Goal: Information Seeking & Learning: Learn about a topic

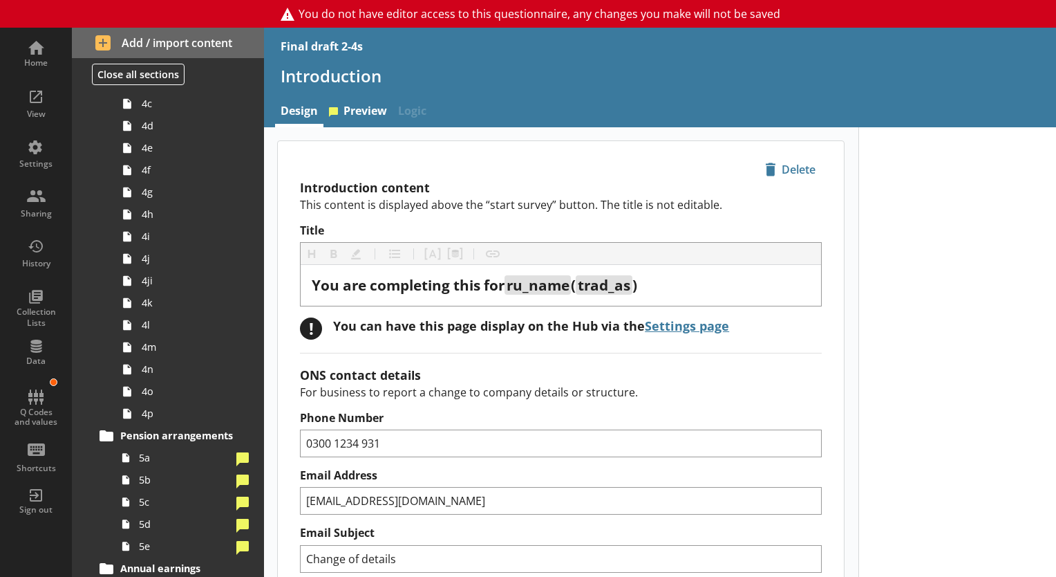
scroll to position [568, 0]
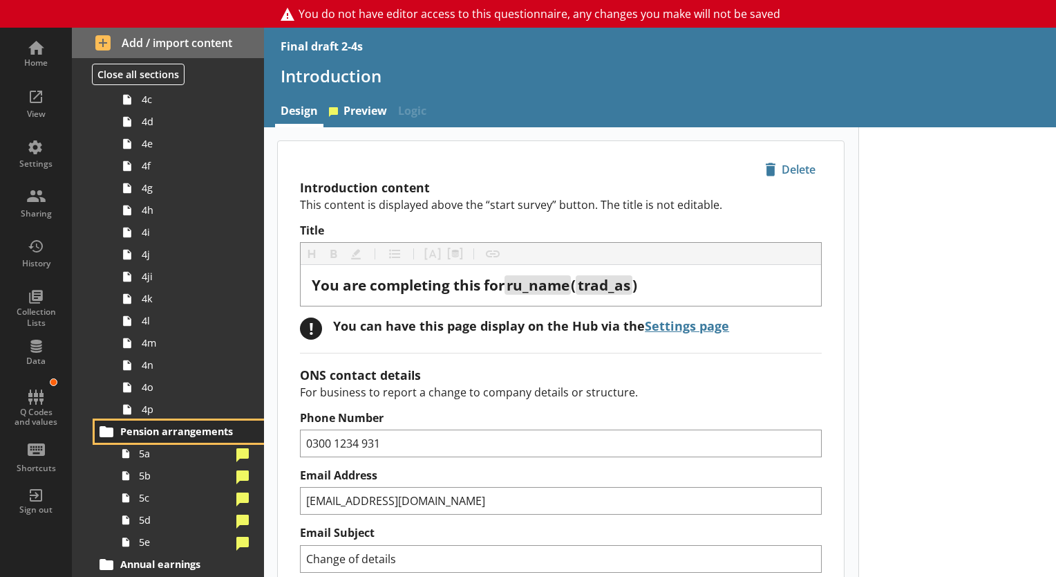
click at [157, 437] on link "Pension arrangements" at bounding box center [179, 431] width 169 height 22
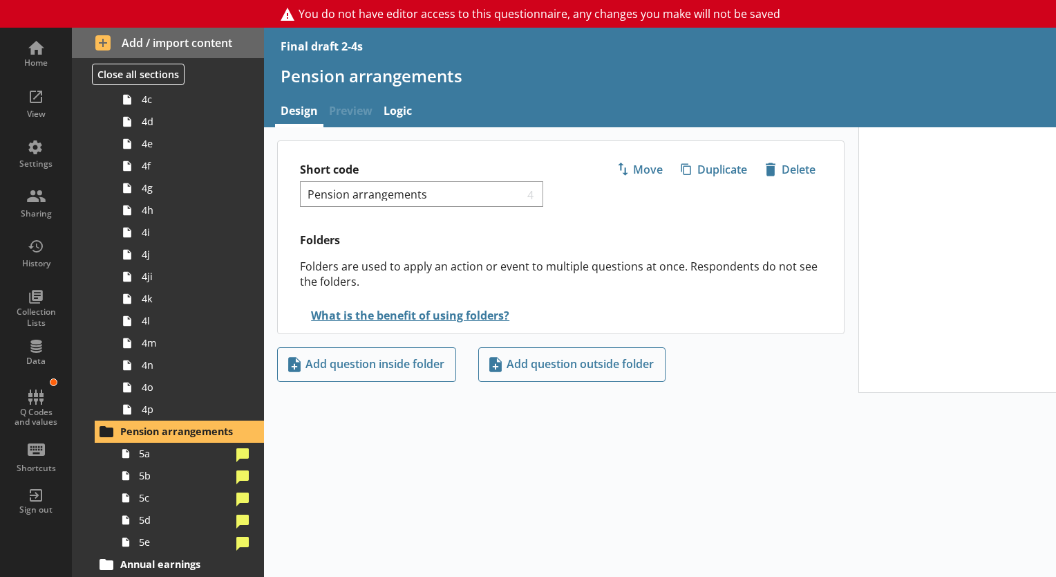
click at [359, 102] on span "Preview" at bounding box center [351, 112] width 55 height 30
click at [357, 107] on span "Preview" at bounding box center [351, 112] width 55 height 30
click at [173, 451] on span "5a" at bounding box center [185, 453] width 92 height 13
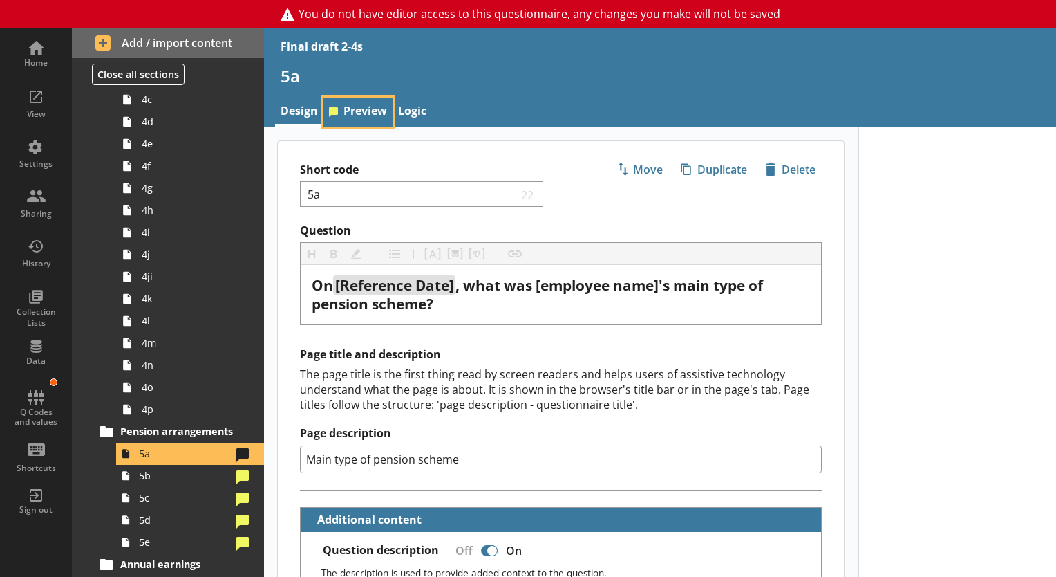
click at [374, 114] on link "Preview" at bounding box center [358, 112] width 69 height 30
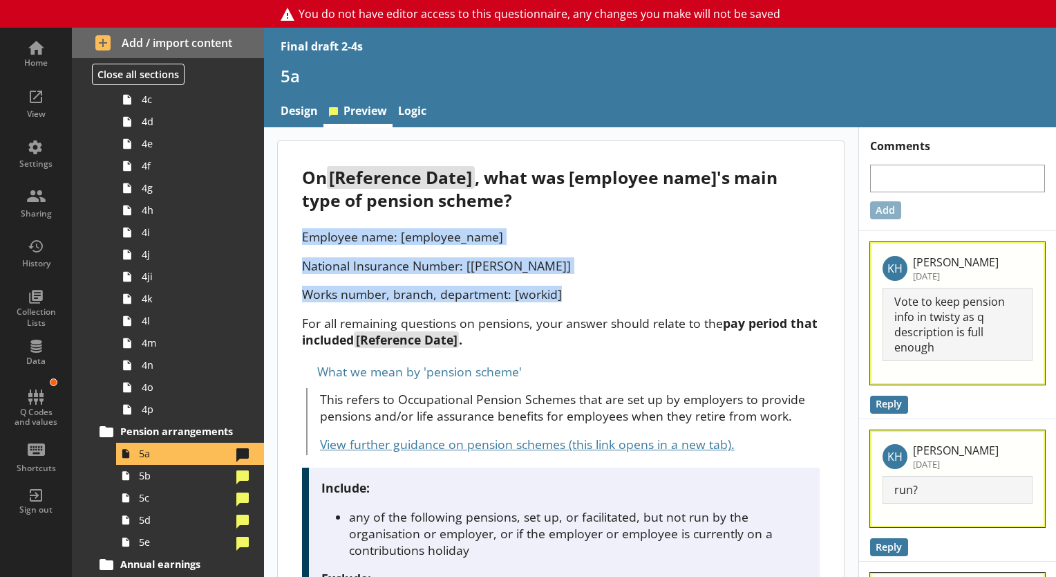
drag, startPoint x: 299, startPoint y: 236, endPoint x: 565, endPoint y: 286, distance: 270.9
copy div "Employee name: [employee_name] National Insurance Number: [[PERSON_NAME]] Works…"
click at [152, 483] on link "5b" at bounding box center [190, 476] width 148 height 22
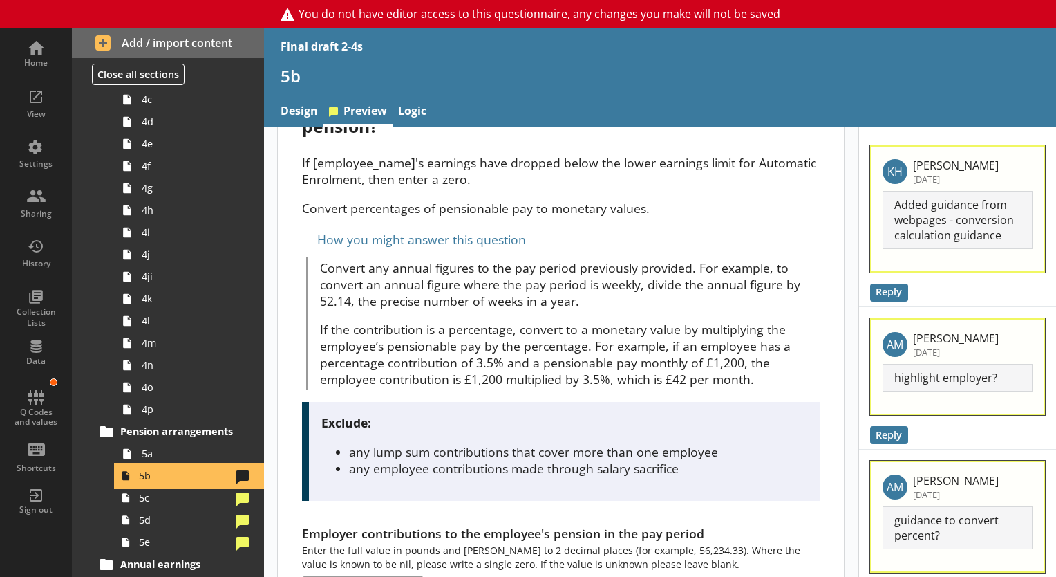
scroll to position [95, 0]
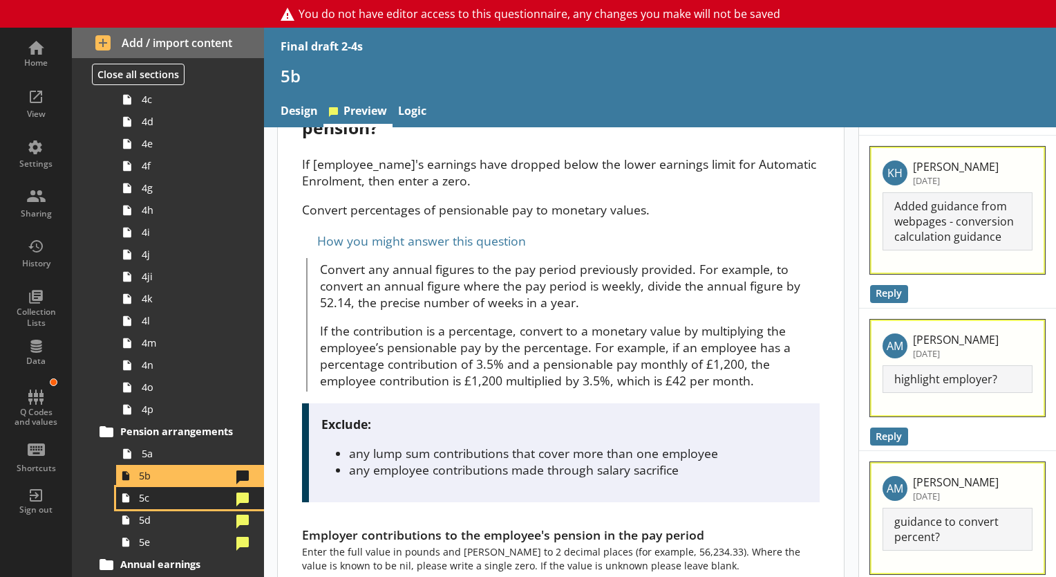
click at [199, 498] on span "5c" at bounding box center [185, 497] width 92 height 13
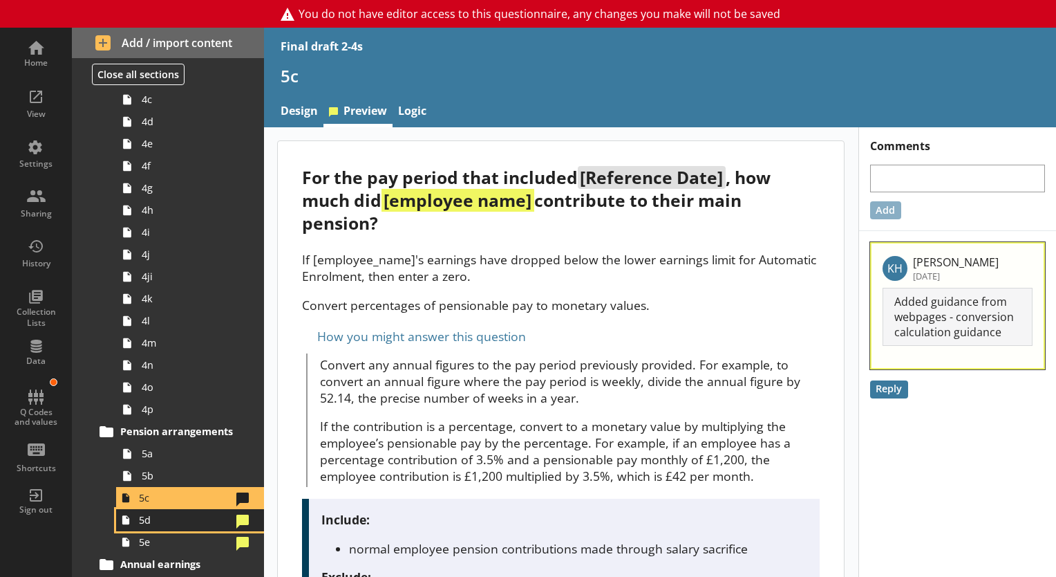
click at [185, 513] on span "5d" at bounding box center [185, 519] width 92 height 13
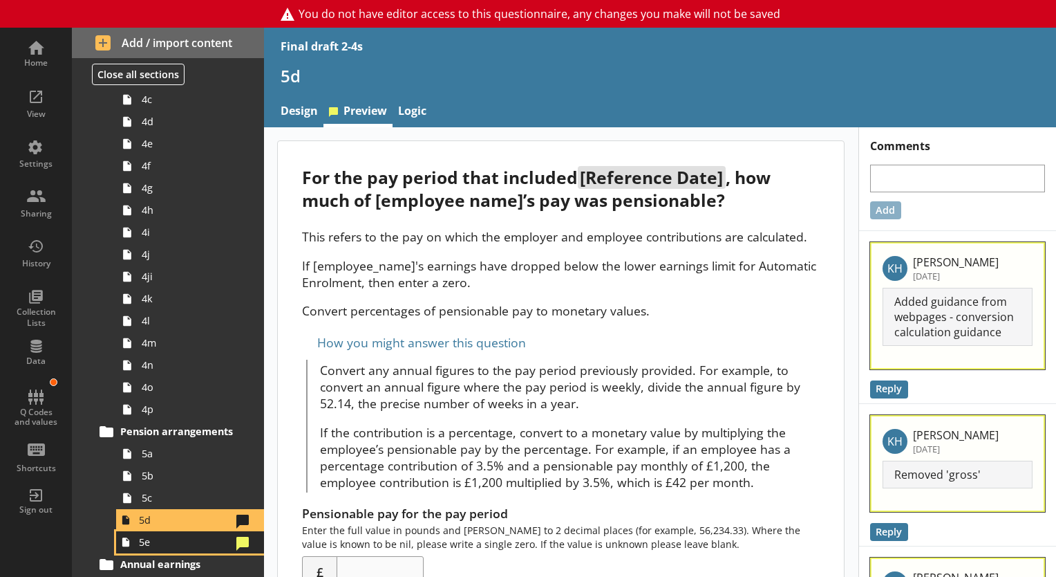
click at [171, 537] on span "5e" at bounding box center [185, 541] width 92 height 13
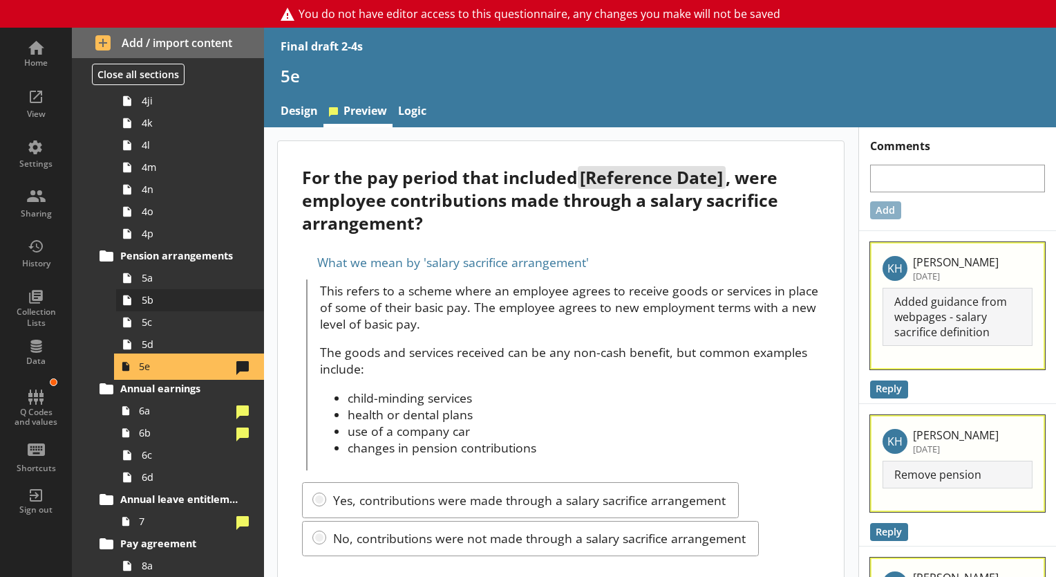
scroll to position [766, 0]
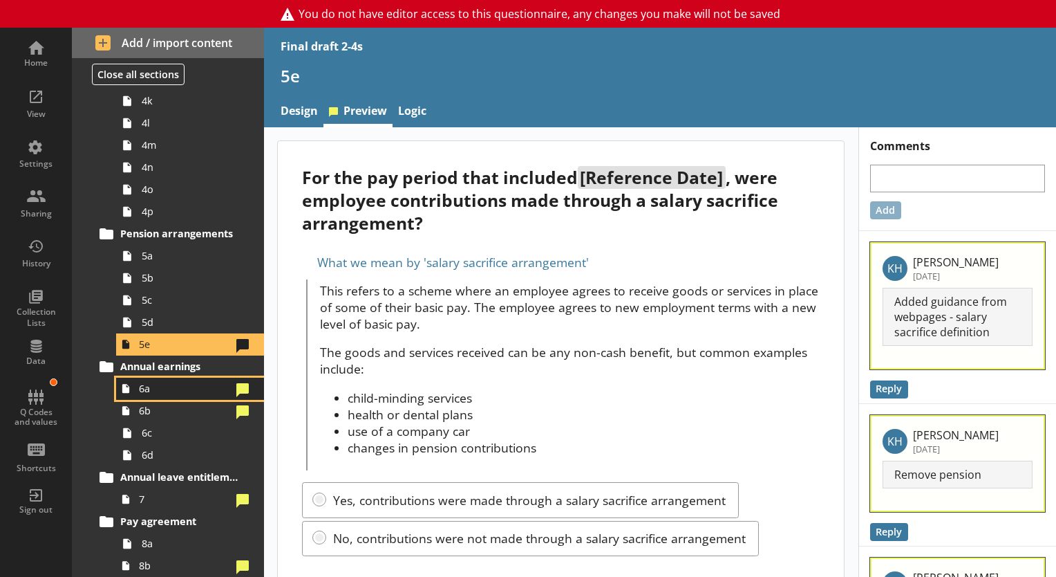
click at [185, 377] on link "6a" at bounding box center [190, 388] width 148 height 22
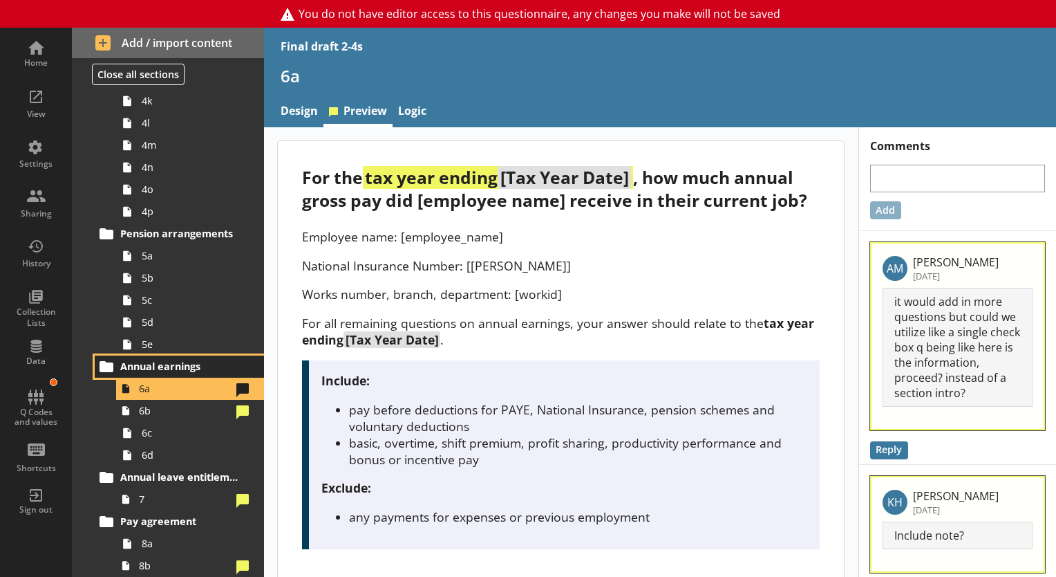
click at [185, 364] on span "Annual earnings" at bounding box center [180, 365] width 120 height 13
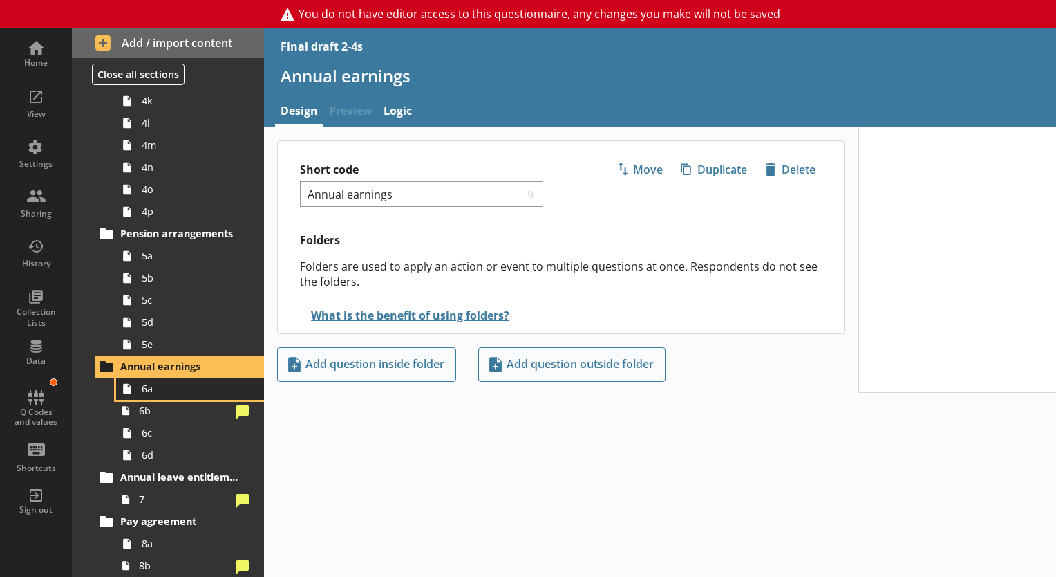
click at [195, 390] on span "6a" at bounding box center [194, 388] width 104 height 13
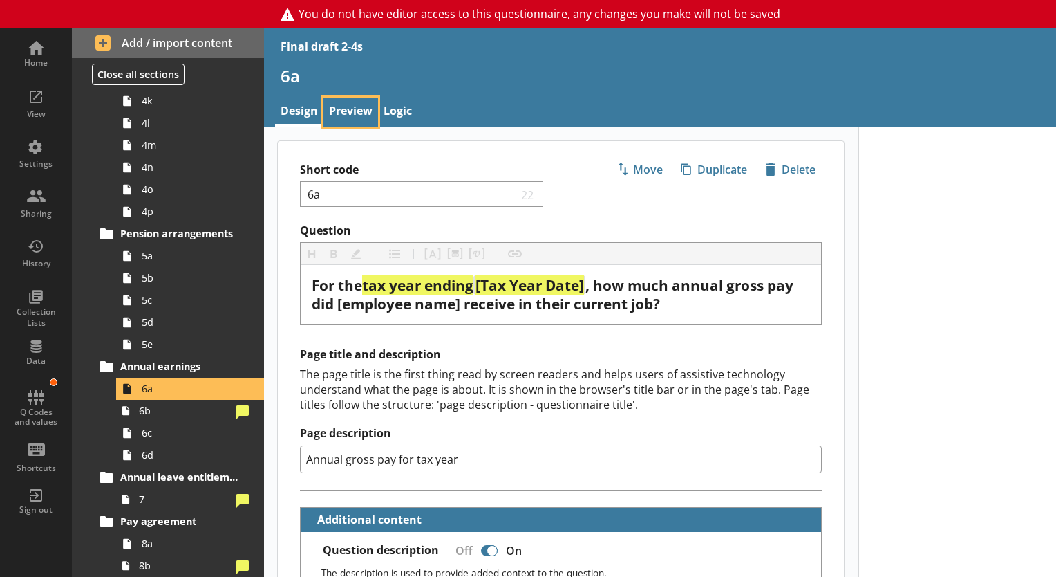
click at [353, 97] on link "Preview" at bounding box center [351, 112] width 55 height 30
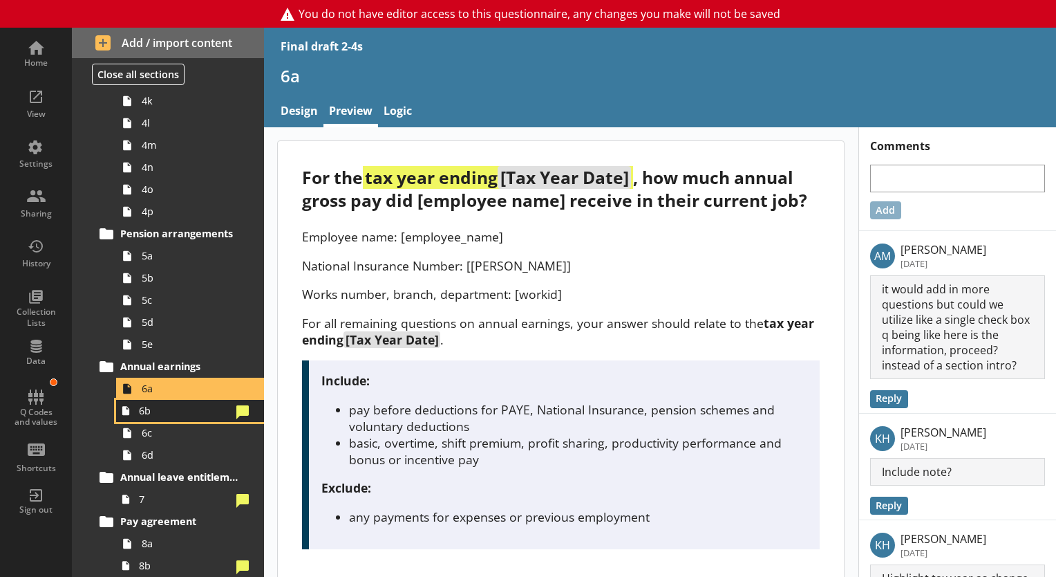
click at [171, 404] on span "6b" at bounding box center [185, 410] width 92 height 13
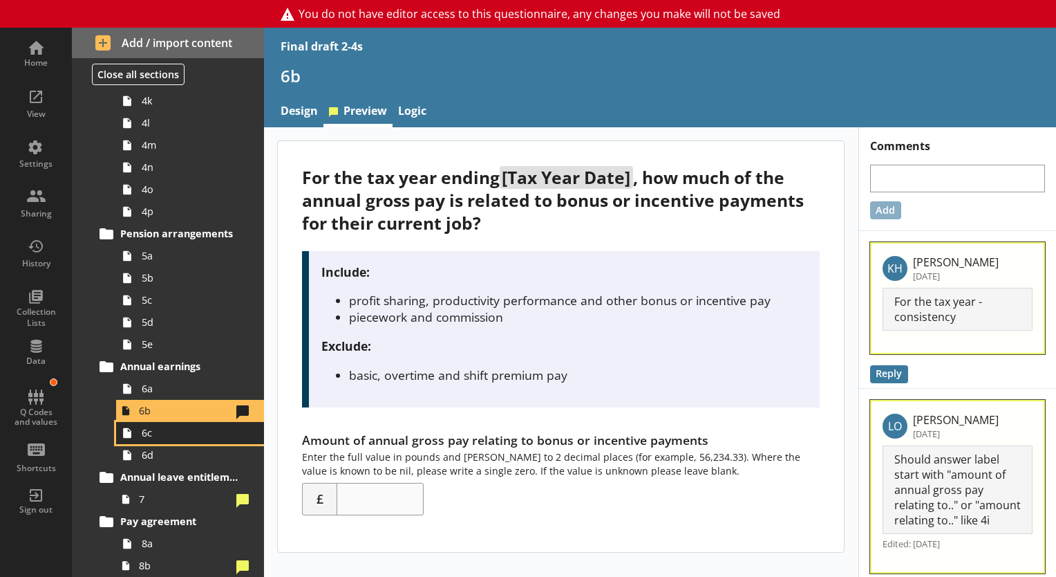
click at [197, 432] on span "6c" at bounding box center [194, 432] width 104 height 13
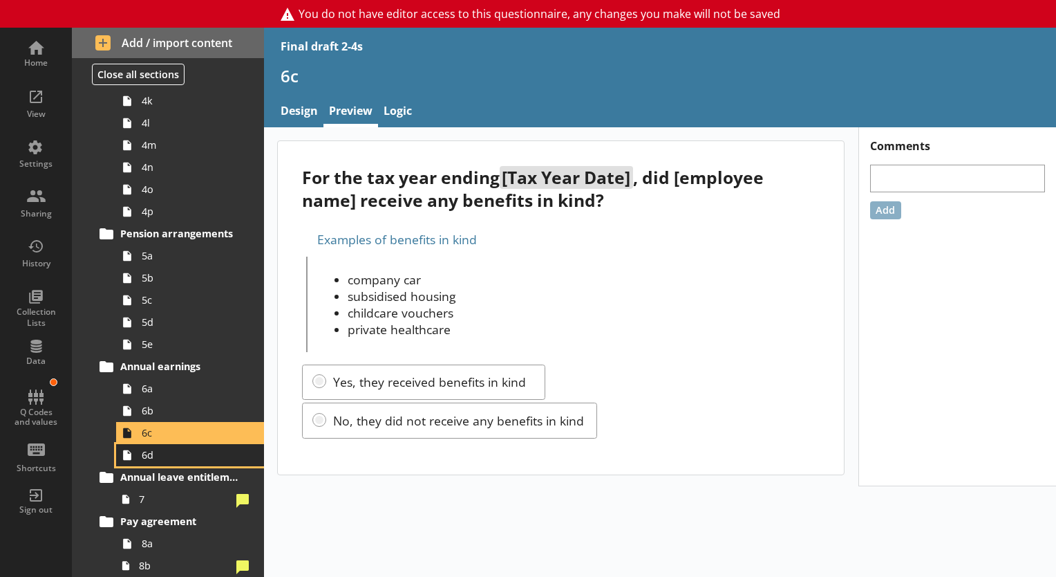
click at [137, 452] on icon at bounding box center [127, 455] width 22 height 22
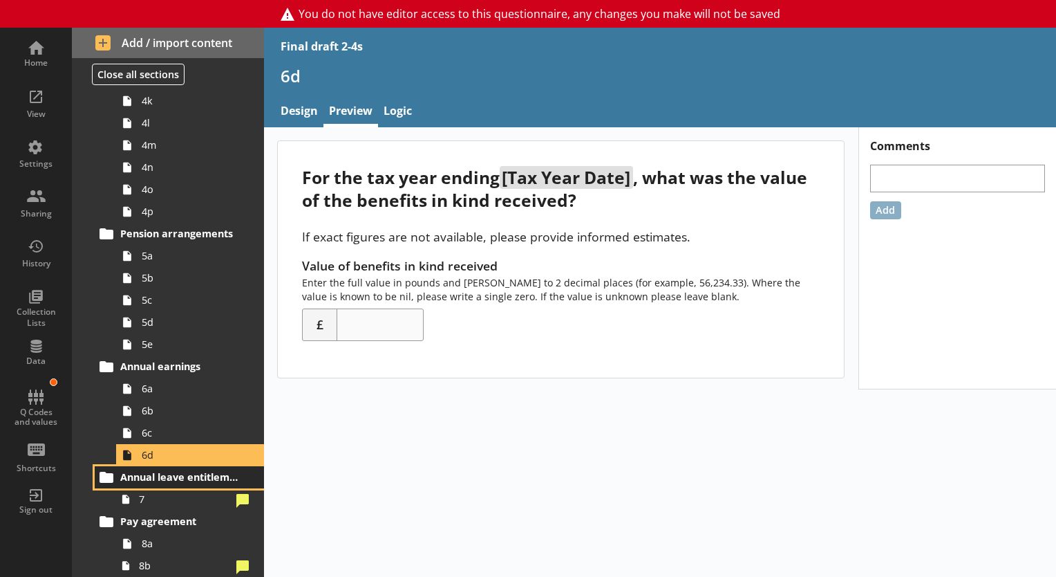
click at [145, 478] on span "Annual leave entitlement" at bounding box center [180, 476] width 120 height 13
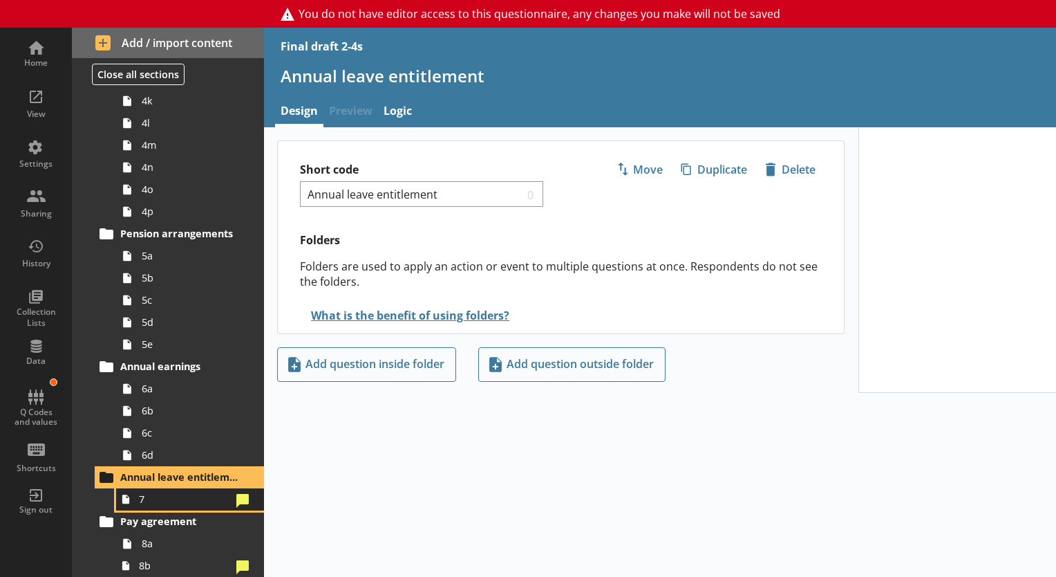
click at [143, 492] on span "7" at bounding box center [185, 498] width 92 height 13
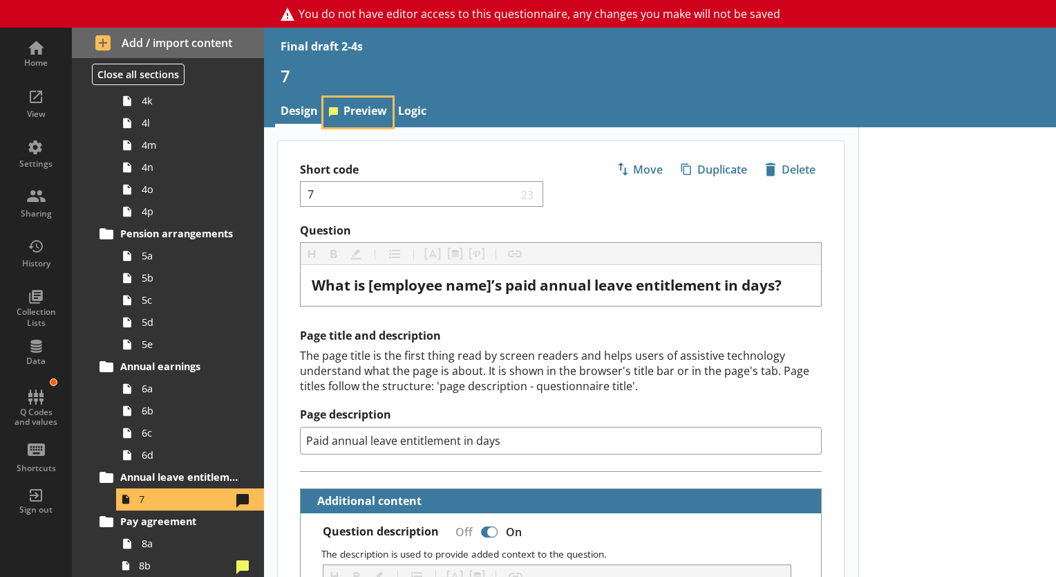
click at [363, 104] on link "Preview" at bounding box center [358, 112] width 69 height 30
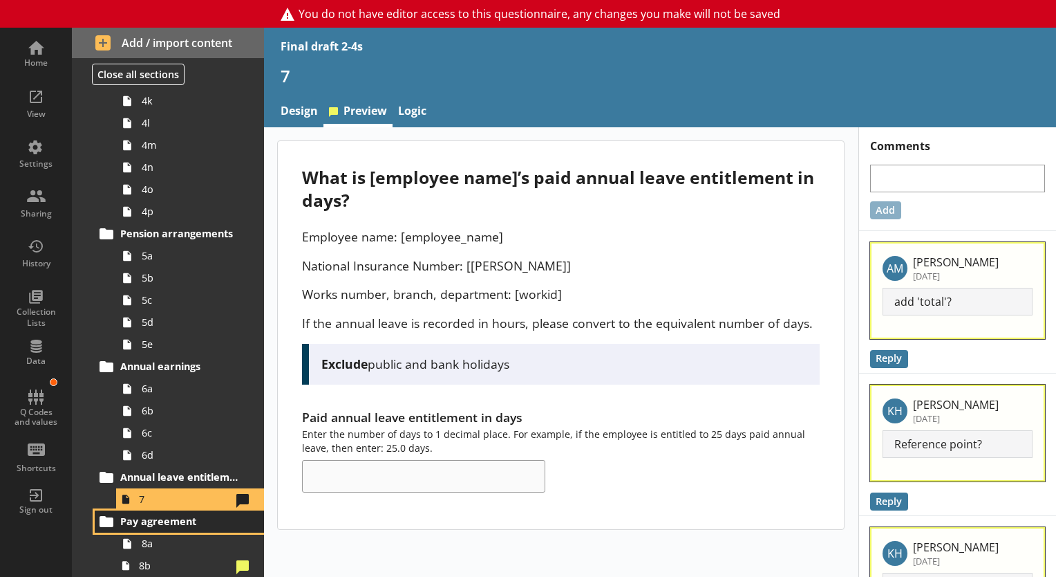
click at [195, 528] on link "Pay agreement" at bounding box center [179, 521] width 169 height 22
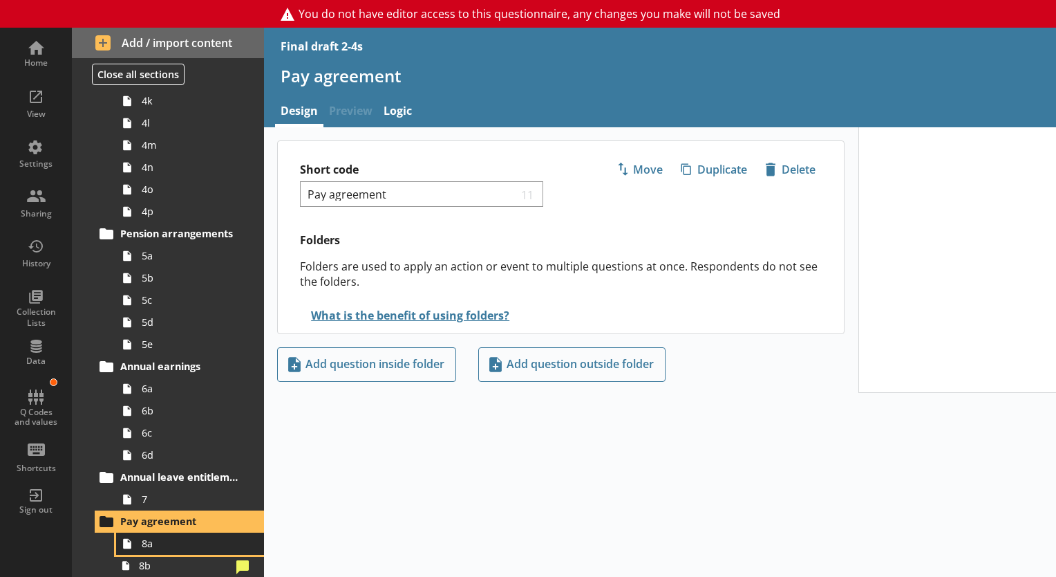
click at [152, 549] on link "8a" at bounding box center [190, 543] width 148 height 22
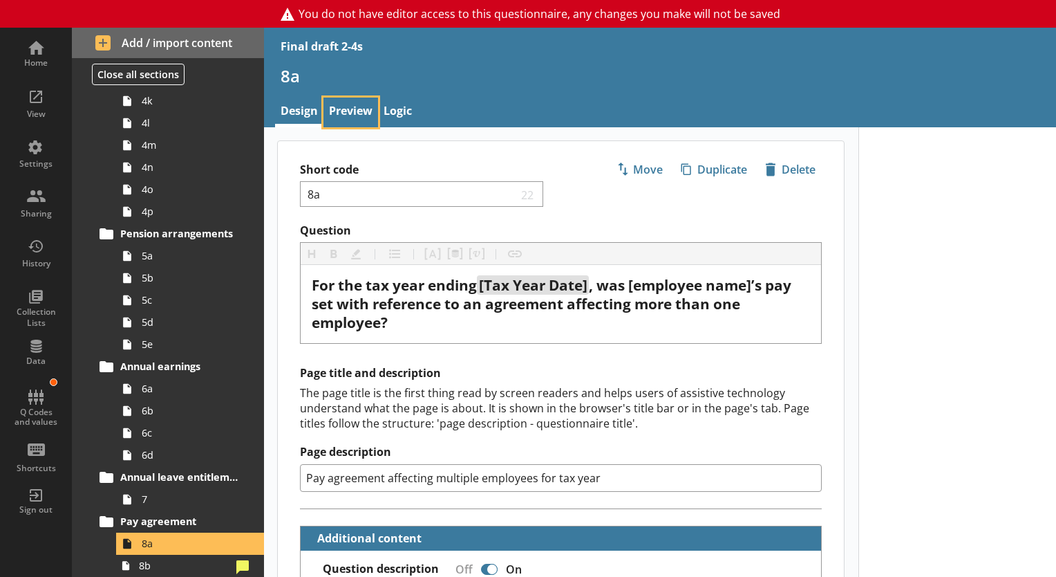
click at [340, 118] on link "Preview" at bounding box center [351, 112] width 55 height 30
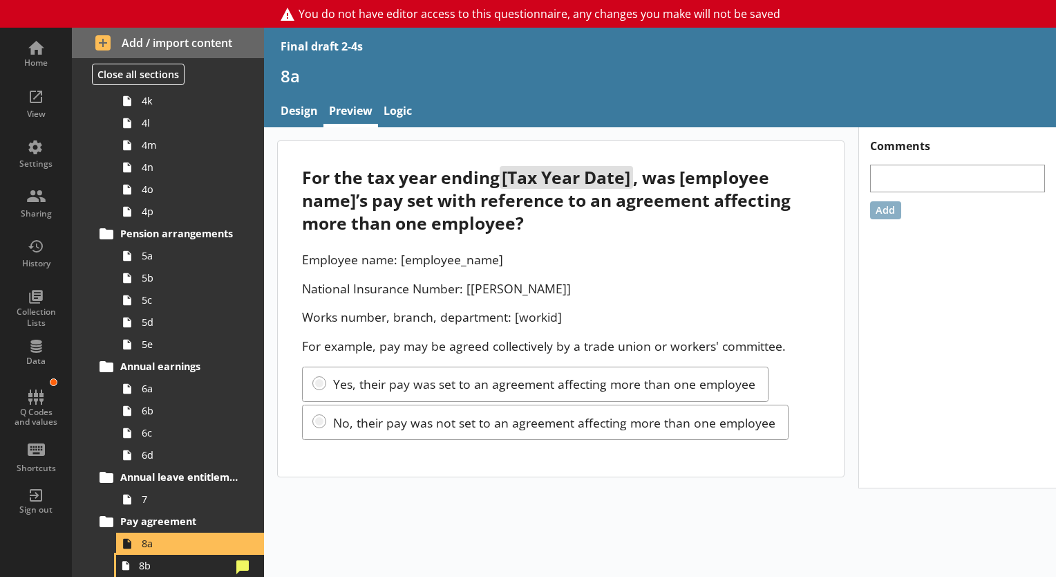
click at [169, 568] on span "8b" at bounding box center [185, 565] width 92 height 13
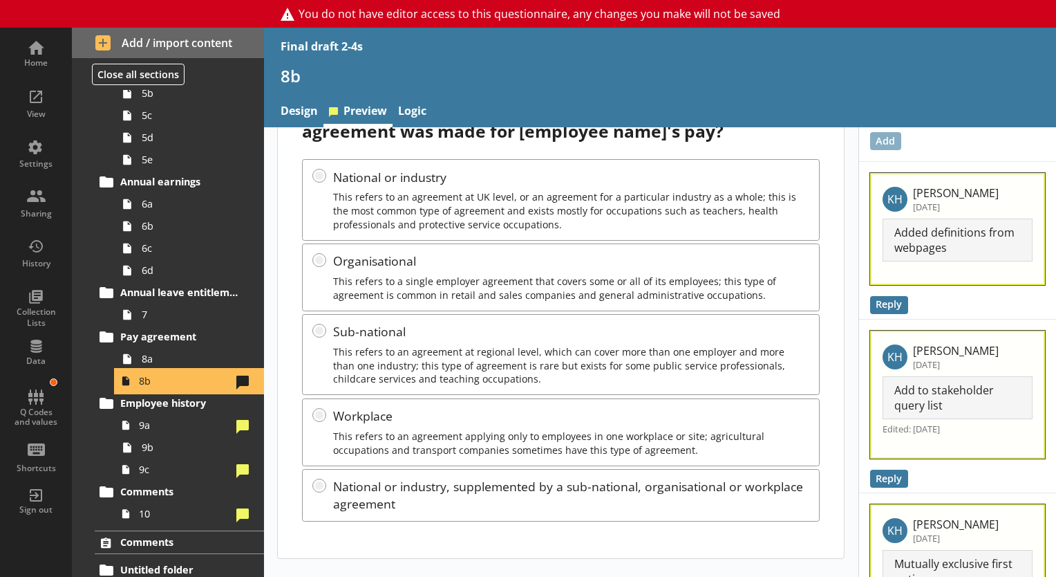
scroll to position [66, 0]
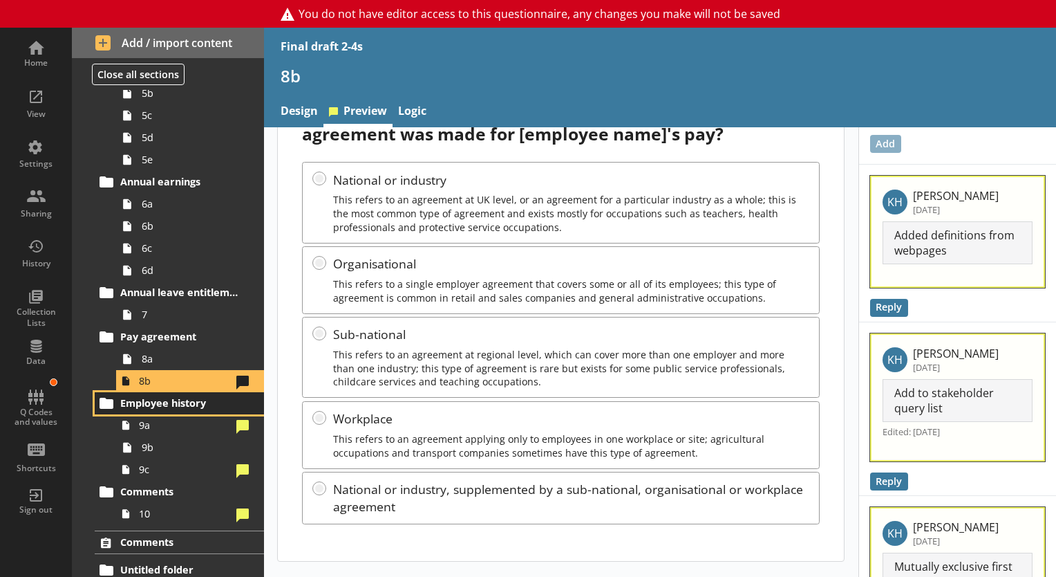
click at [139, 404] on span "Employee history" at bounding box center [180, 402] width 120 height 13
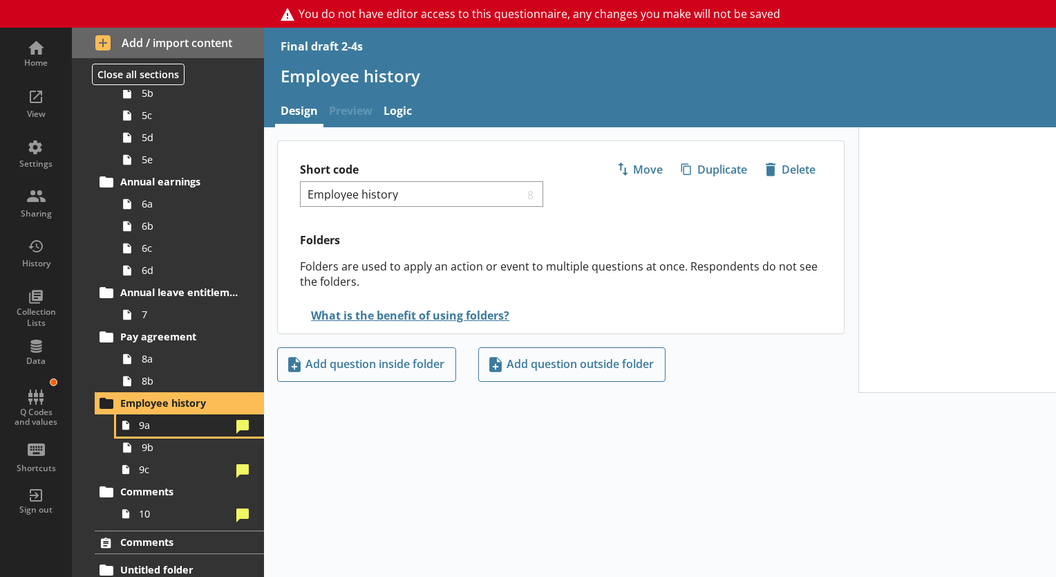
click at [176, 426] on span "9a" at bounding box center [185, 424] width 92 height 13
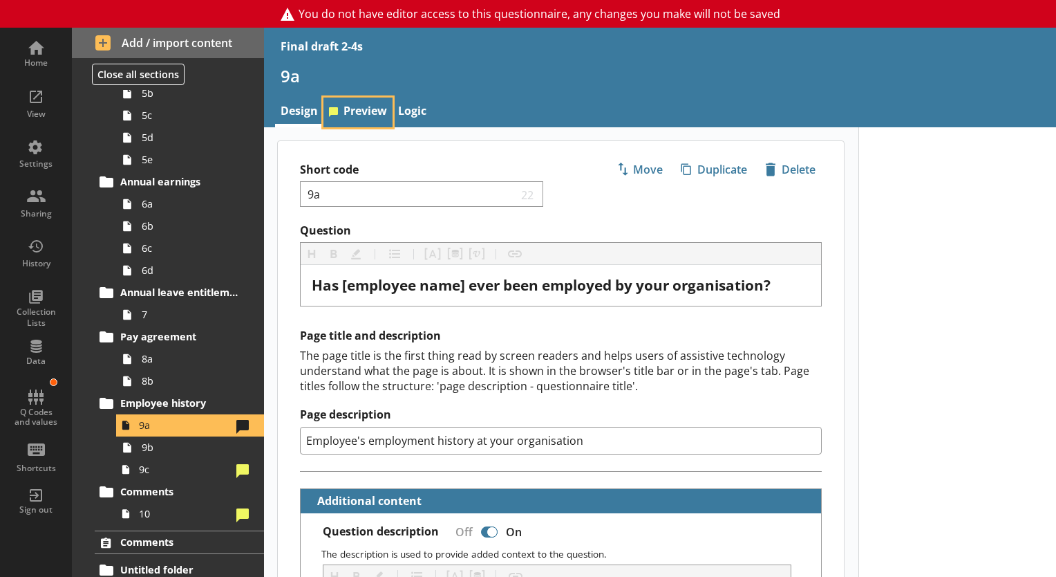
click at [368, 108] on link "Preview" at bounding box center [358, 112] width 69 height 30
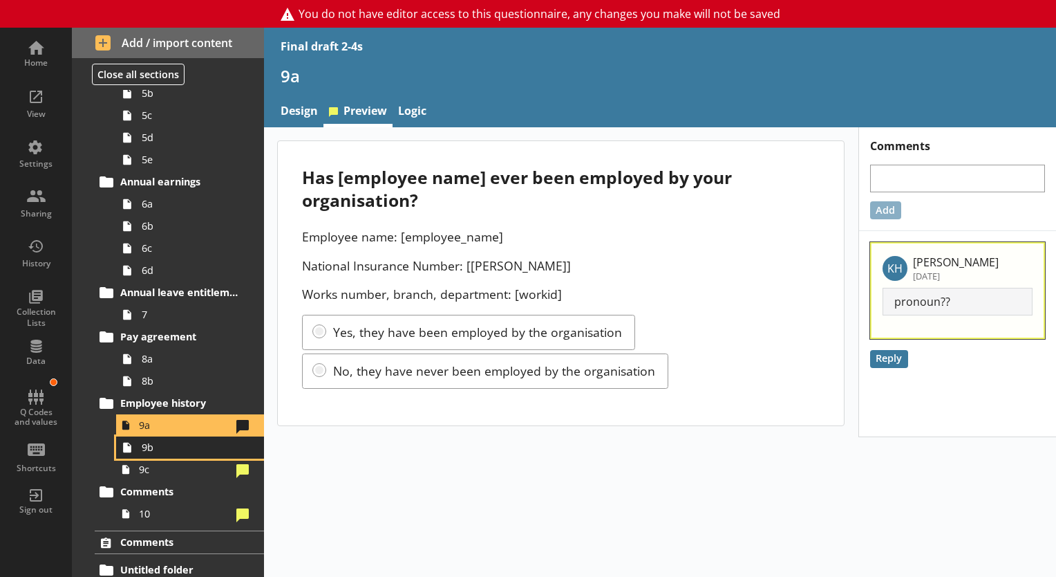
click at [149, 442] on span "9b" at bounding box center [194, 446] width 104 height 13
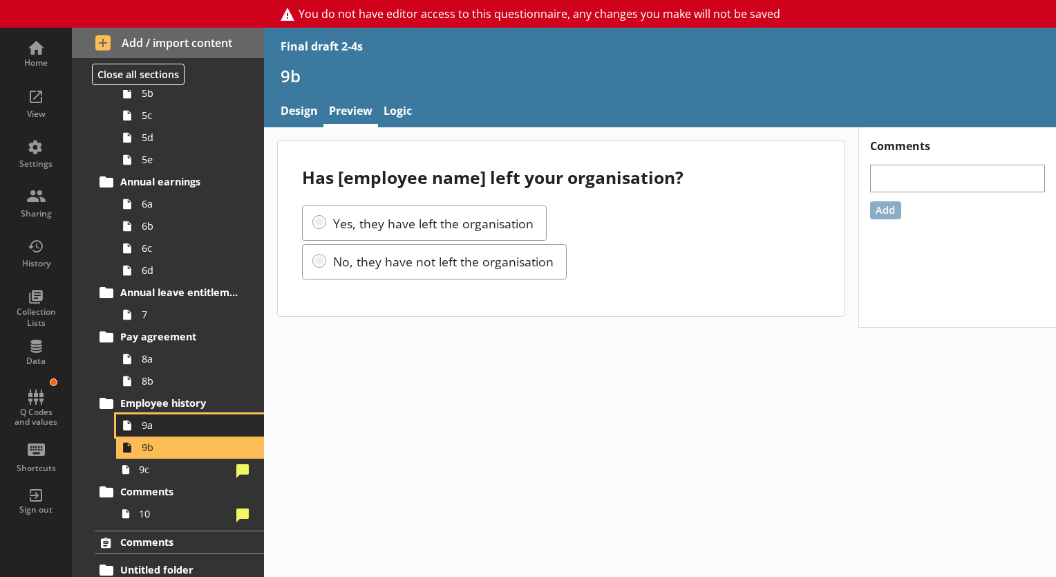
click at [144, 415] on link "9a" at bounding box center [190, 425] width 148 height 22
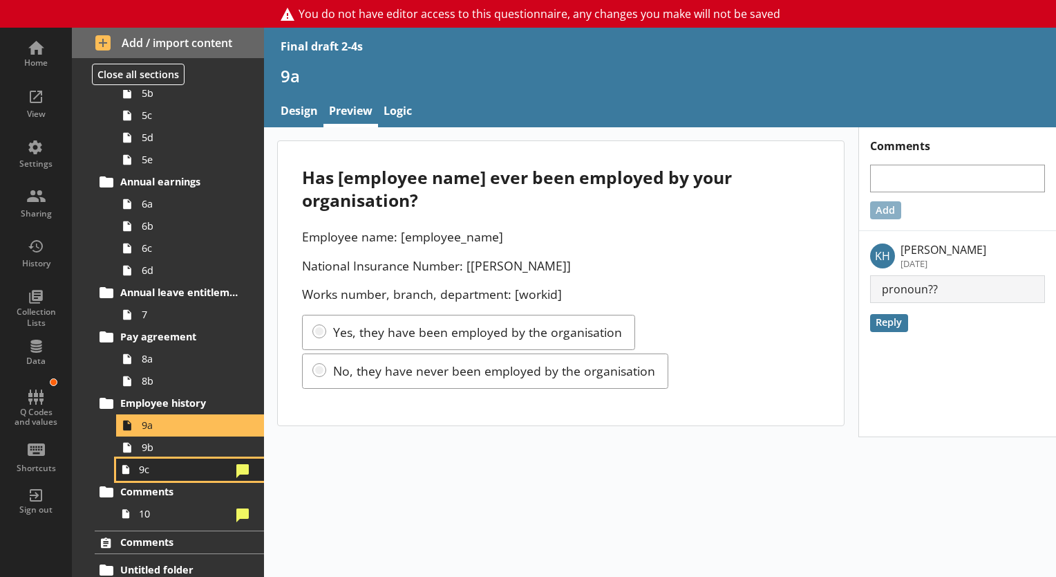
click at [158, 458] on link "9c" at bounding box center [190, 469] width 148 height 22
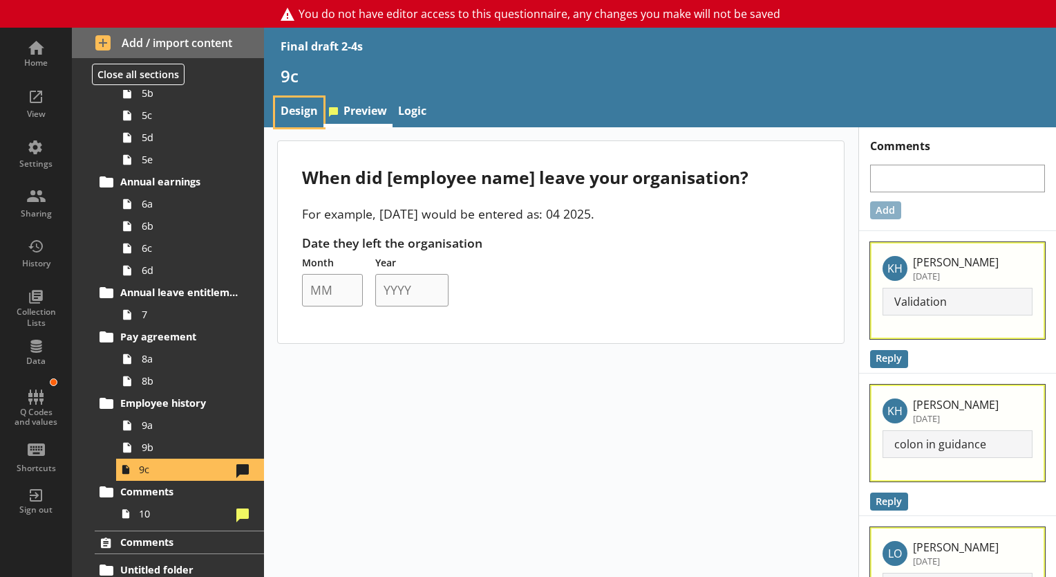
click at [281, 118] on link "Design" at bounding box center [299, 112] width 48 height 30
type textarea "x"
select select "mm/yyyy"
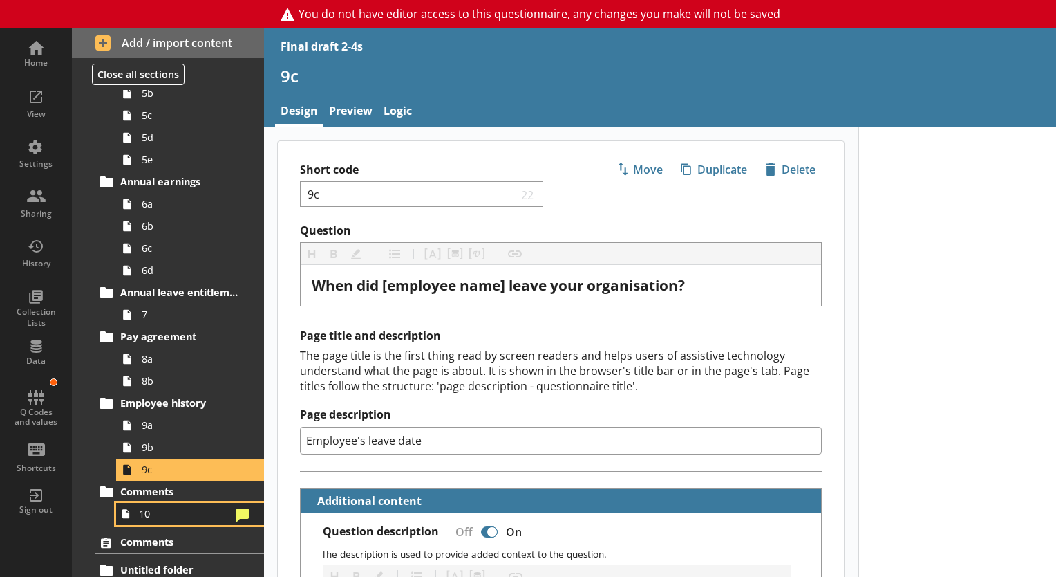
click at [198, 521] on link "10" at bounding box center [190, 514] width 148 height 22
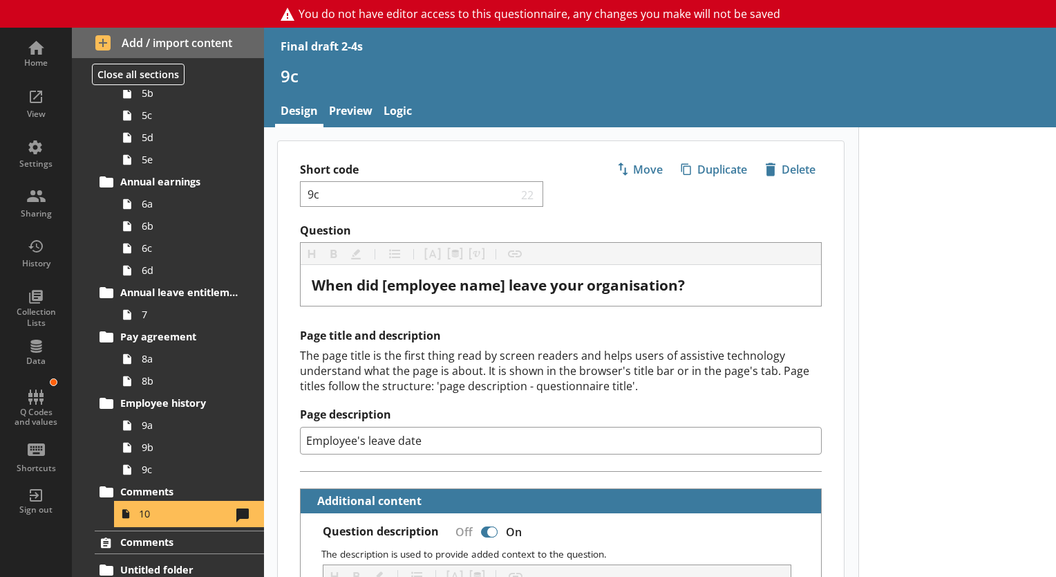
type textarea "x"
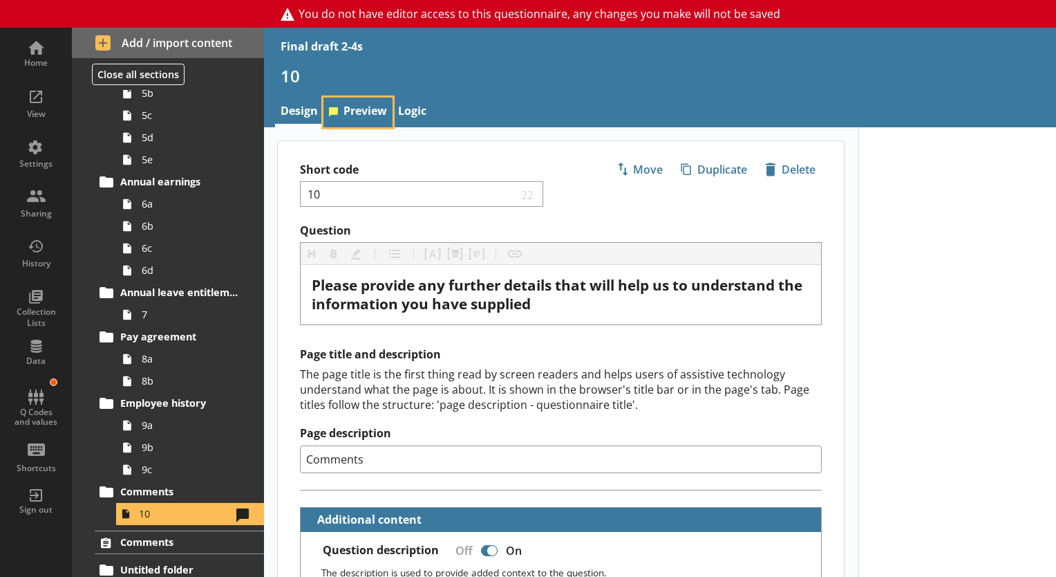
click at [379, 115] on link "Preview" at bounding box center [358, 112] width 69 height 30
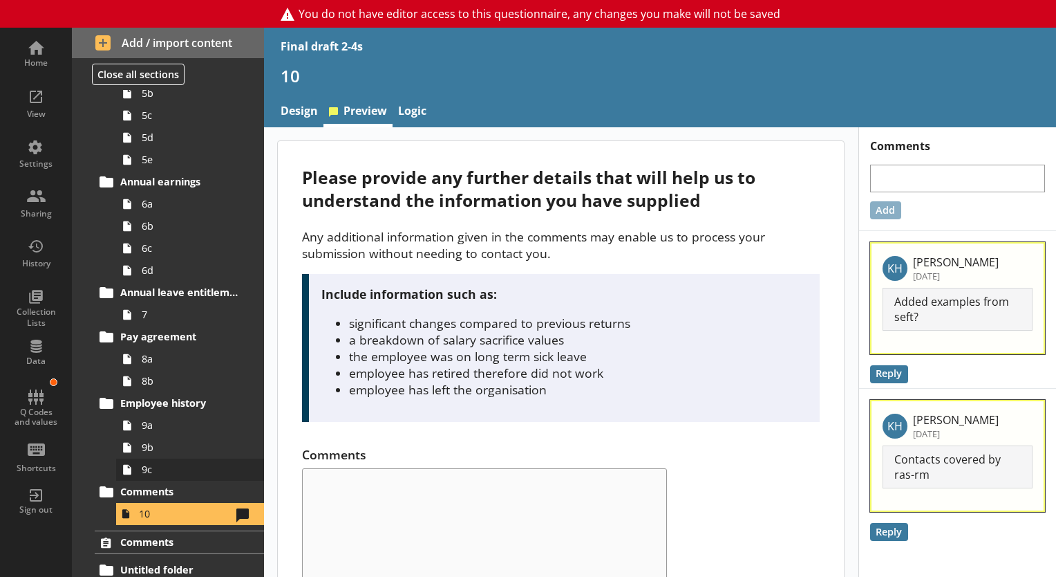
scroll to position [1009, 0]
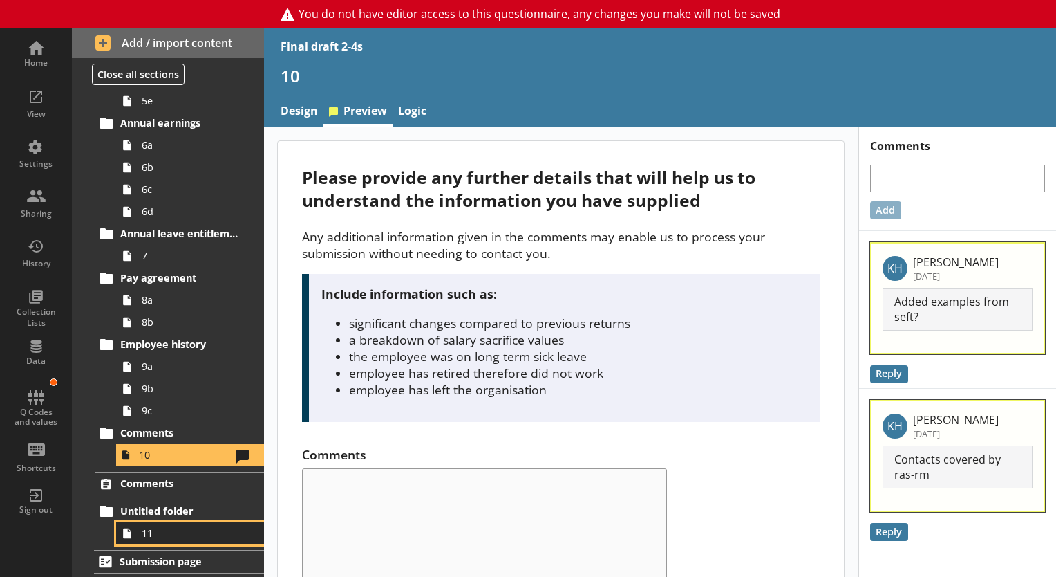
click at [169, 526] on span "11" at bounding box center [194, 532] width 104 height 13
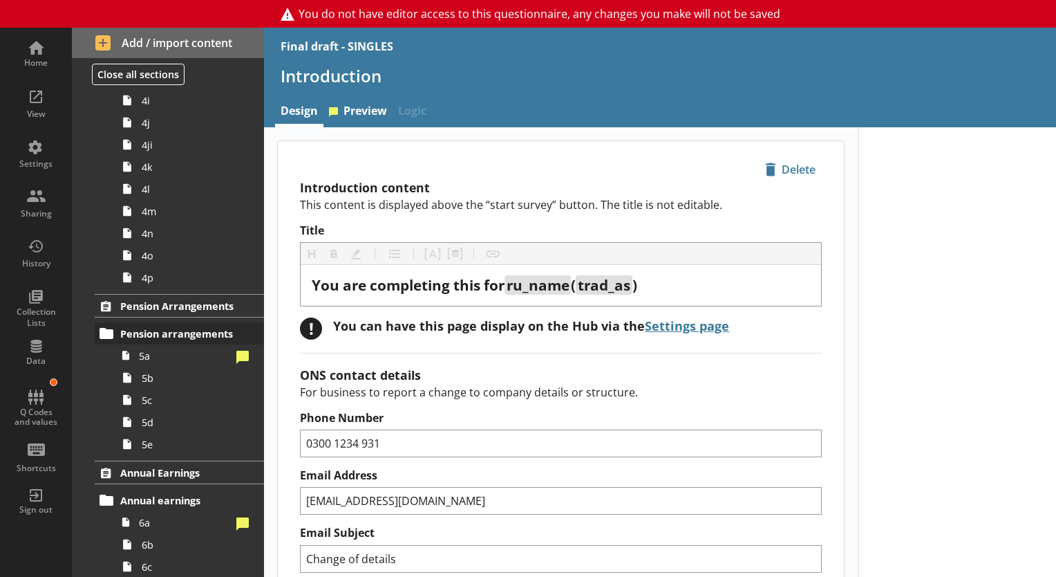
scroll to position [828, 0]
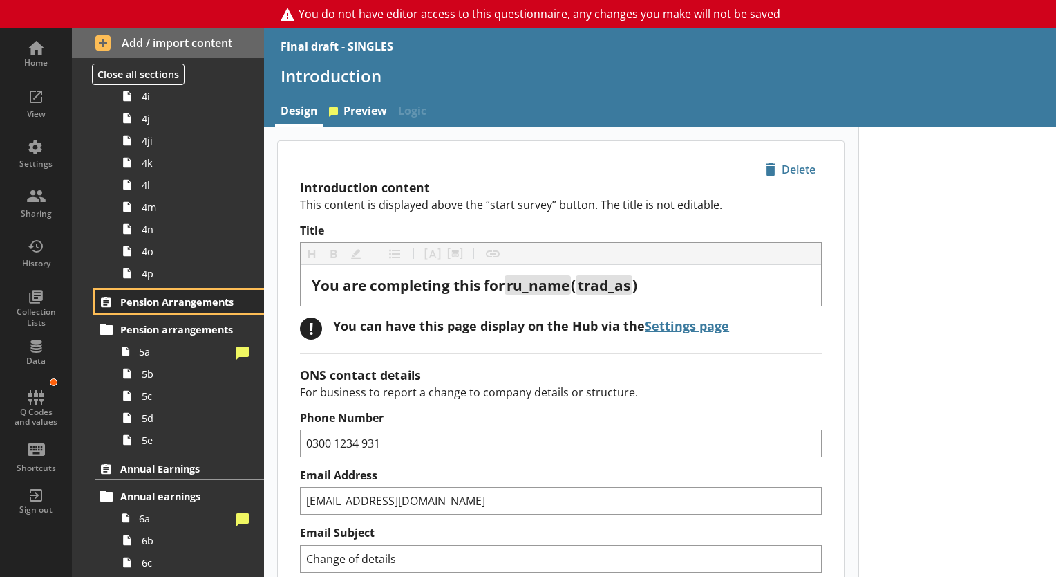
click at [173, 295] on span "Pension Arrangements" at bounding box center [180, 301] width 120 height 13
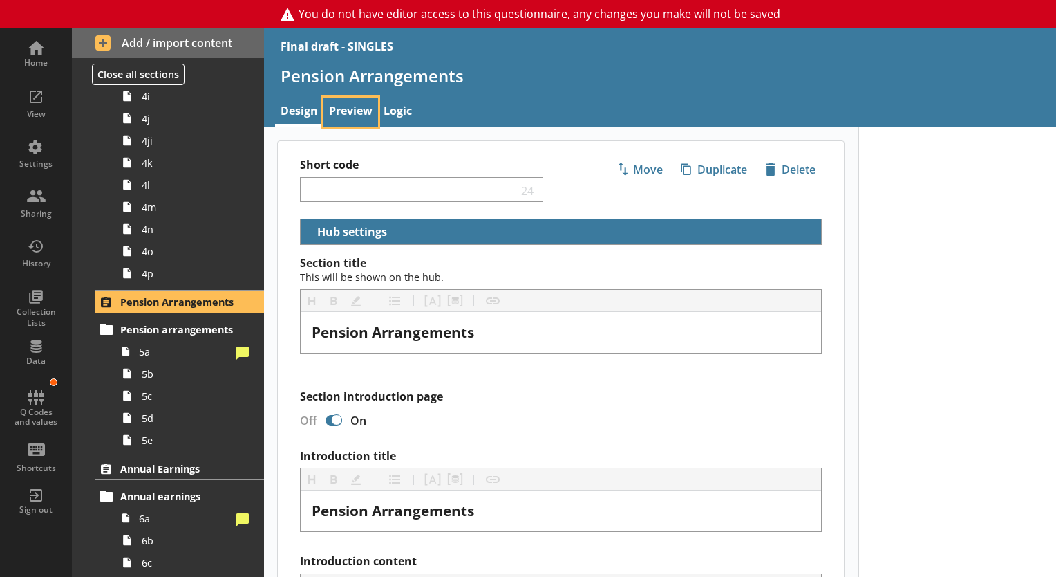
click at [357, 115] on link "Preview" at bounding box center [351, 112] width 55 height 30
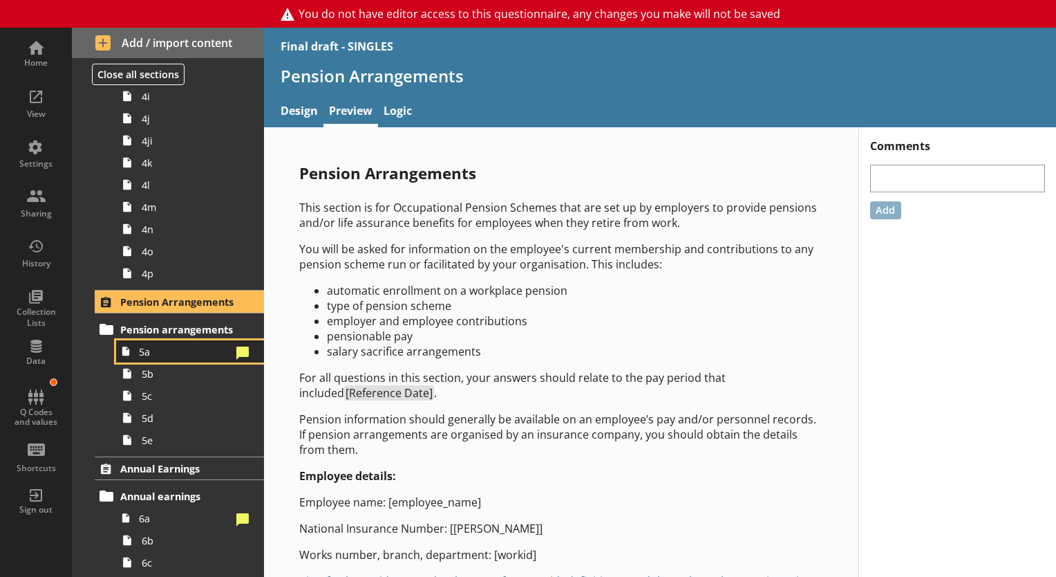
click at [142, 353] on span "5a" at bounding box center [185, 351] width 92 height 13
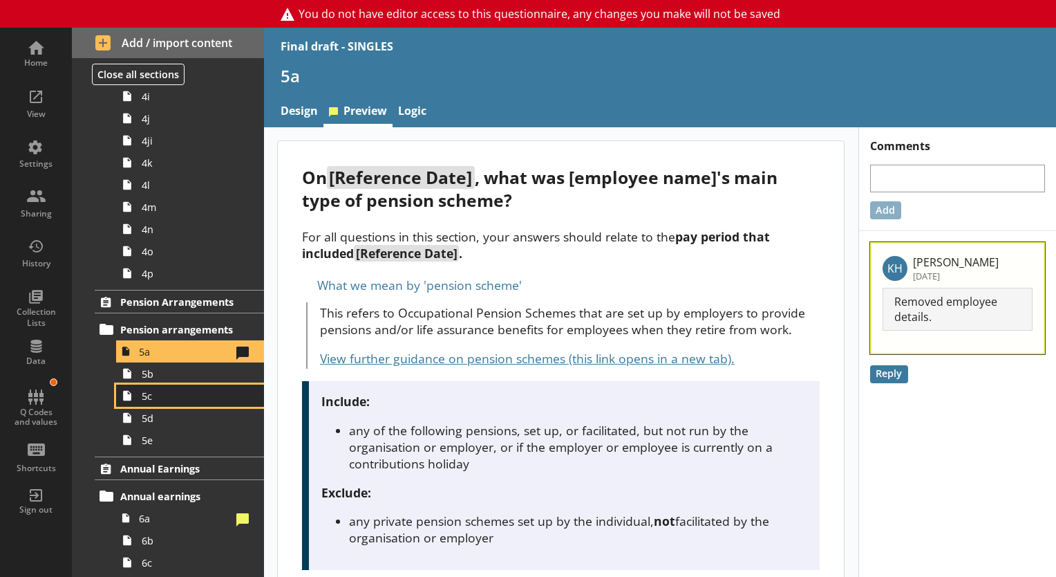
click at [135, 384] on icon at bounding box center [127, 395] width 22 height 22
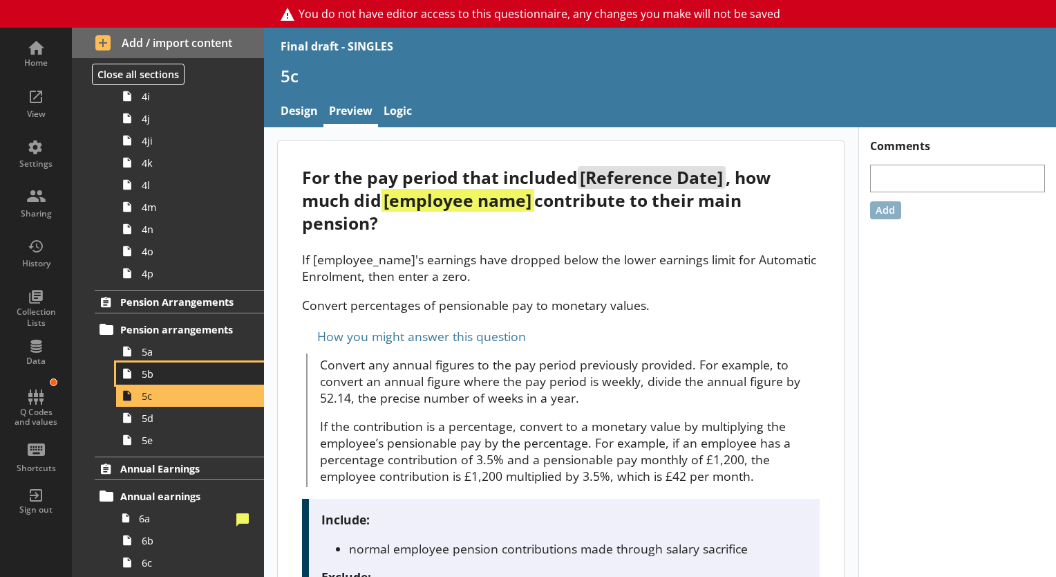
click at [152, 371] on span "5b" at bounding box center [194, 373] width 104 height 13
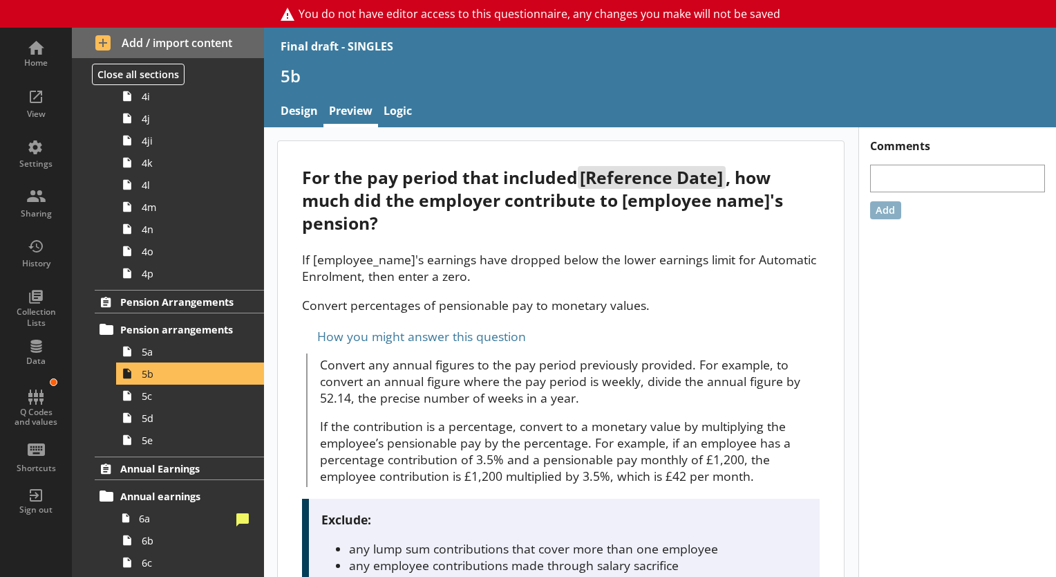
click at [409, 297] on p "Convert percentages of pensionable pay to monetary values." at bounding box center [561, 305] width 518 height 17
click at [145, 394] on span "5c" at bounding box center [194, 395] width 104 height 13
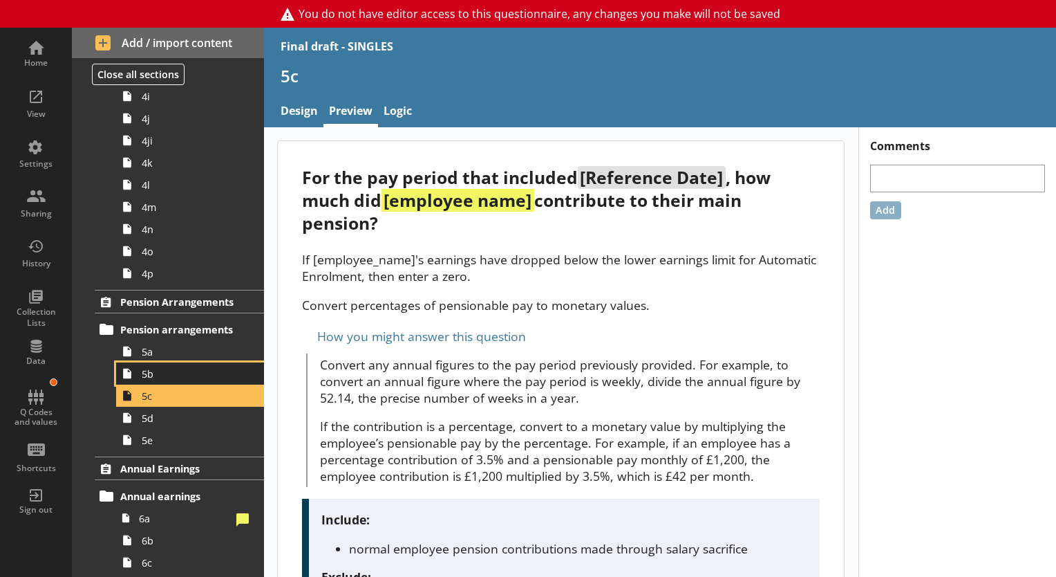
click at [177, 375] on span "5b" at bounding box center [194, 373] width 104 height 13
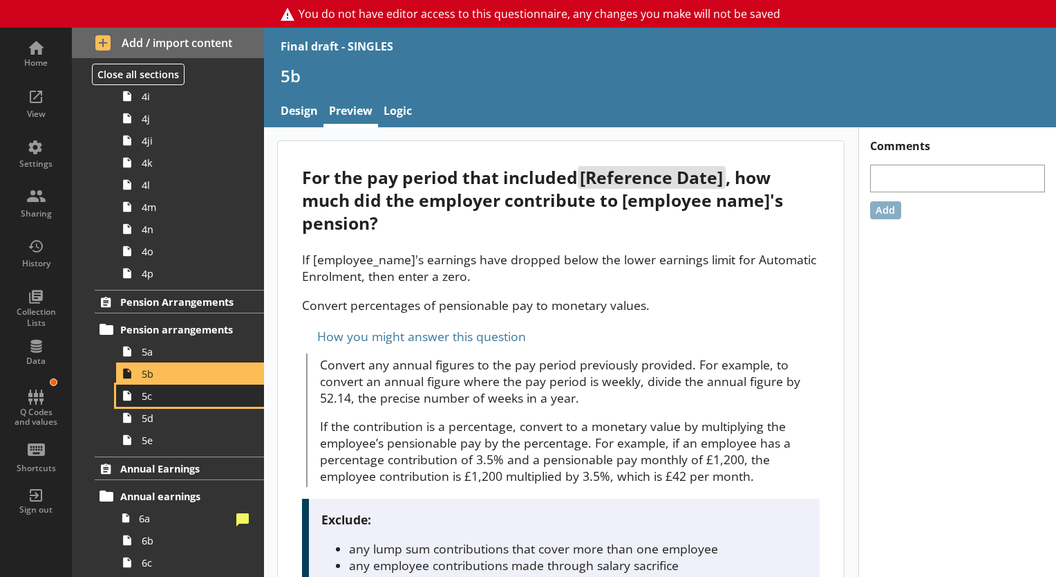
click at [175, 393] on span "5c" at bounding box center [194, 395] width 104 height 13
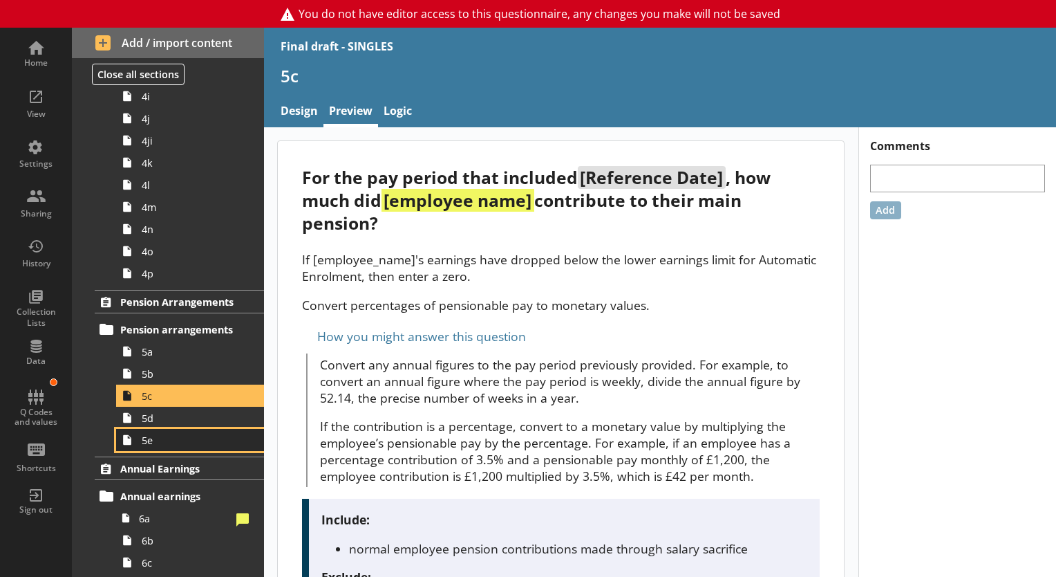
click at [153, 429] on link "5e" at bounding box center [190, 440] width 148 height 22
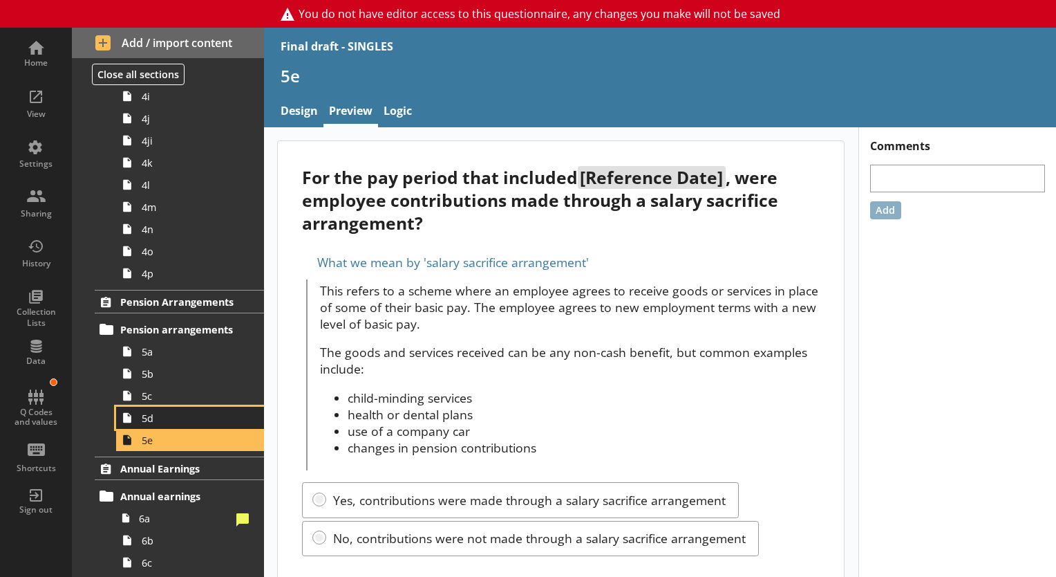
click at [158, 420] on span "5d" at bounding box center [194, 417] width 104 height 13
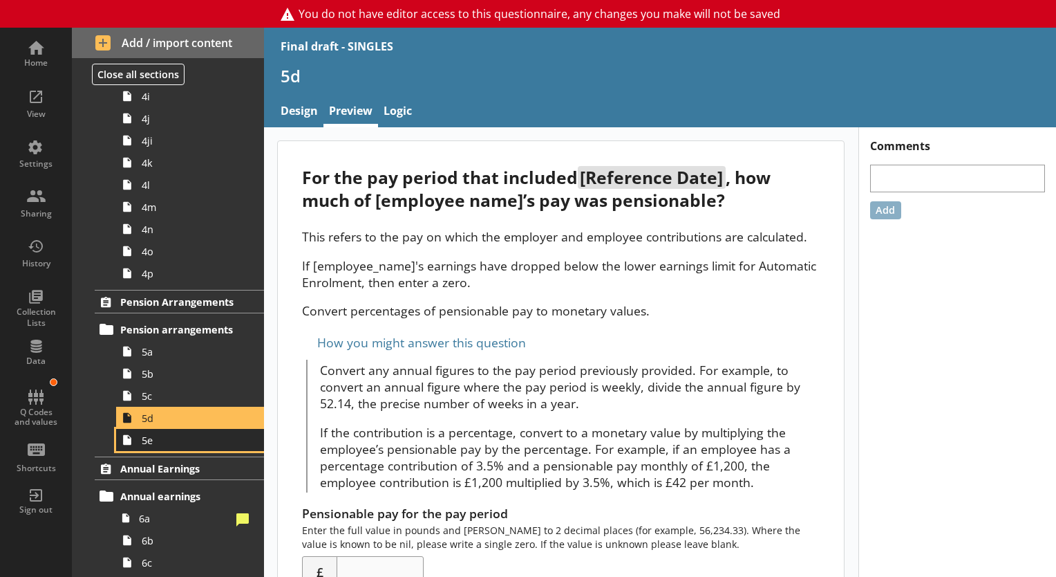
click at [160, 443] on span "5e" at bounding box center [194, 439] width 104 height 13
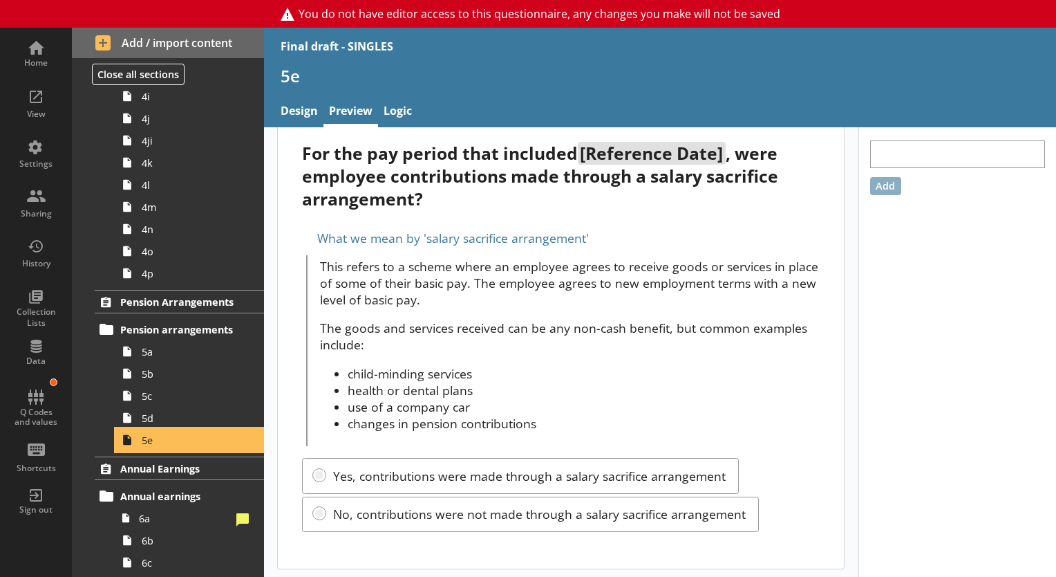
scroll to position [27, 0]
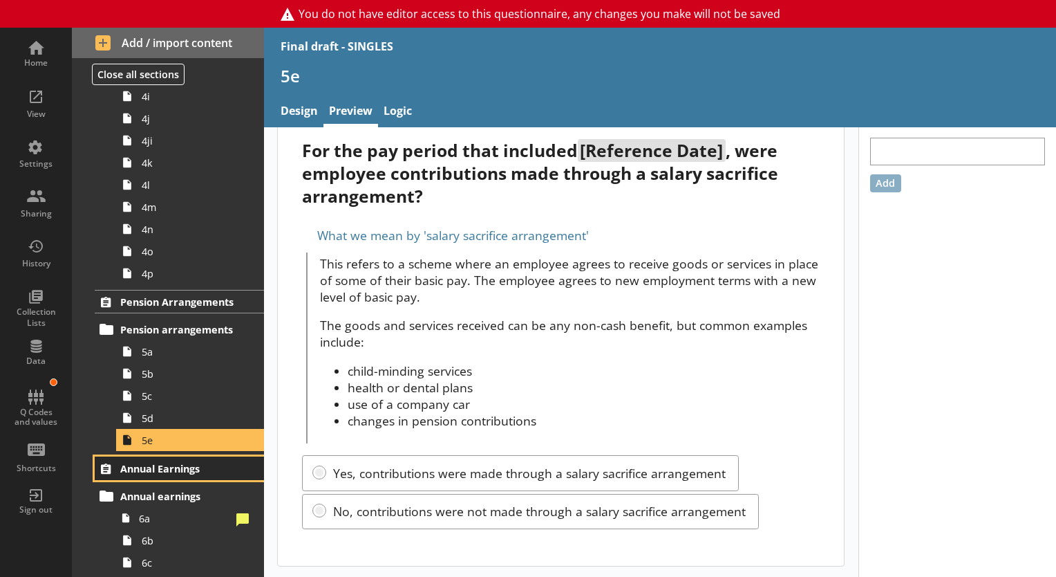
click at [178, 457] on link "Annual Earnings" at bounding box center [179, 468] width 169 height 24
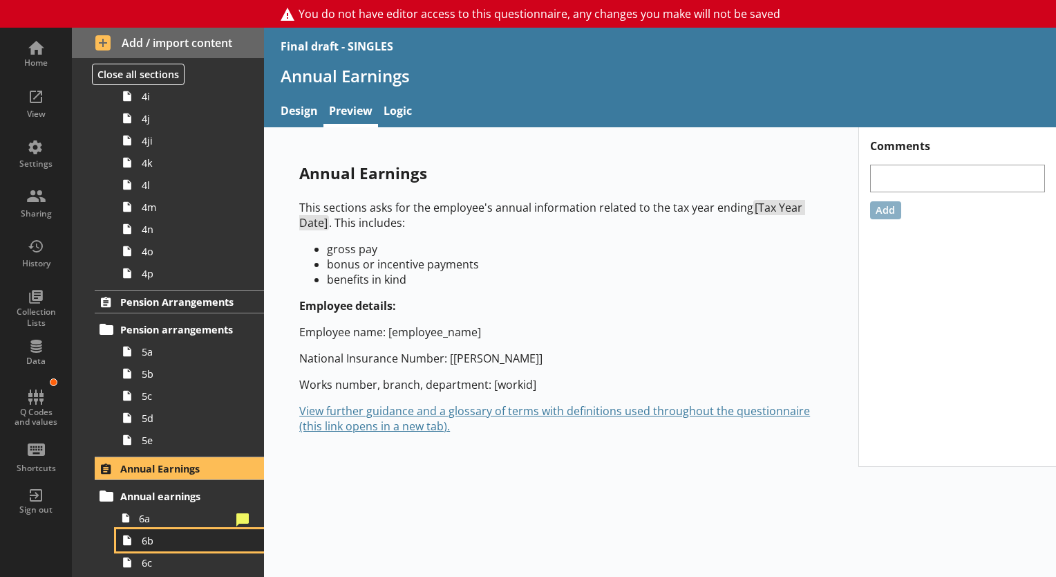
click at [152, 530] on link "6b" at bounding box center [190, 540] width 148 height 22
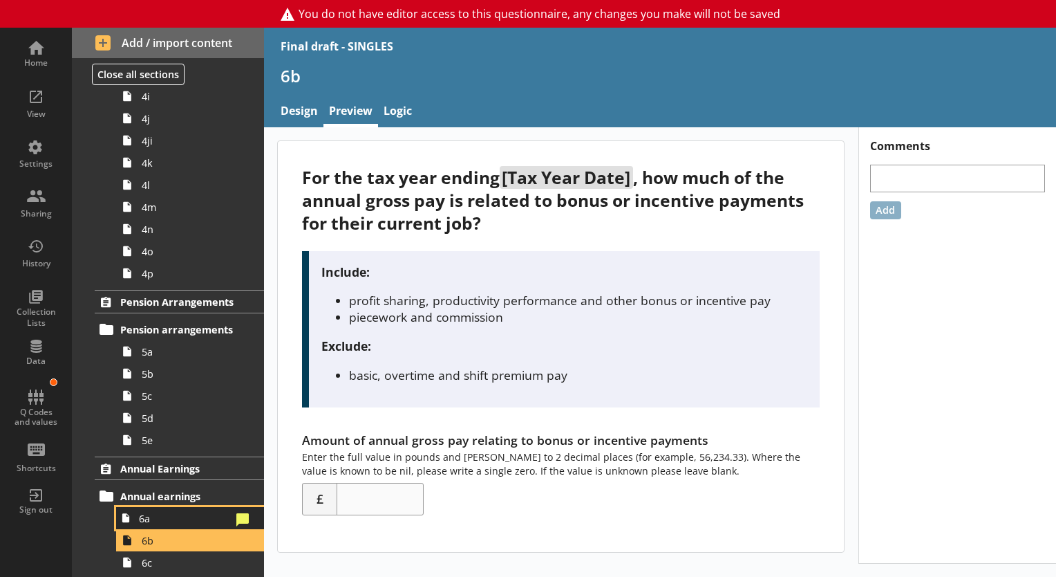
click at [158, 513] on span "6a" at bounding box center [185, 518] width 92 height 13
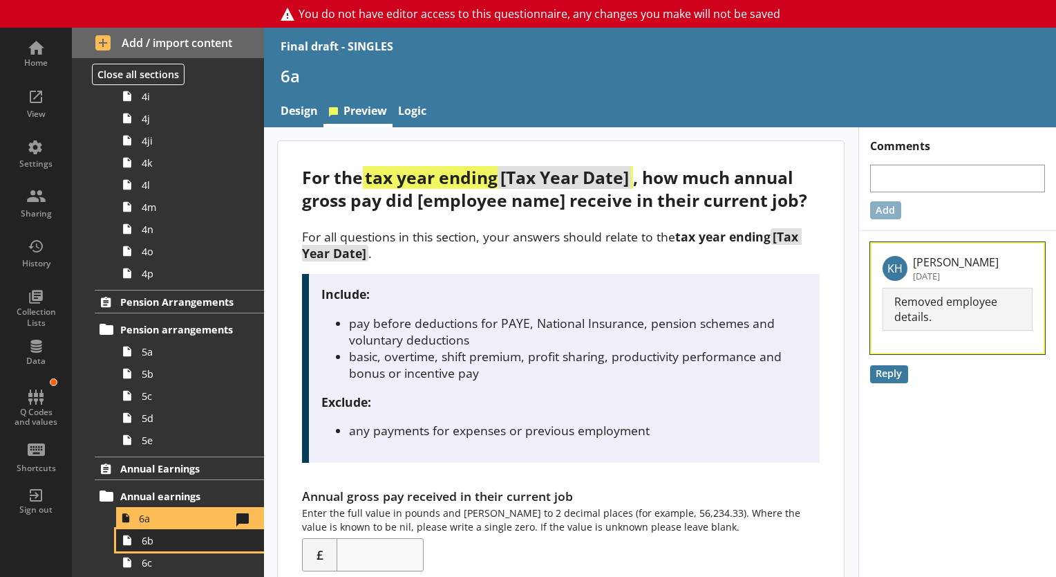
click at [175, 547] on link "6b" at bounding box center [190, 540] width 148 height 22
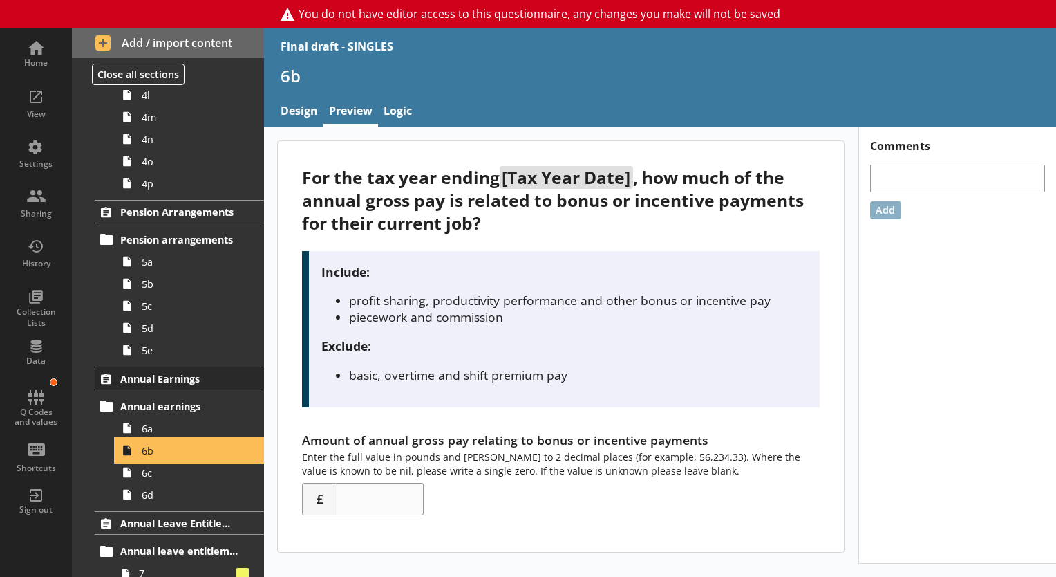
scroll to position [924, 0]
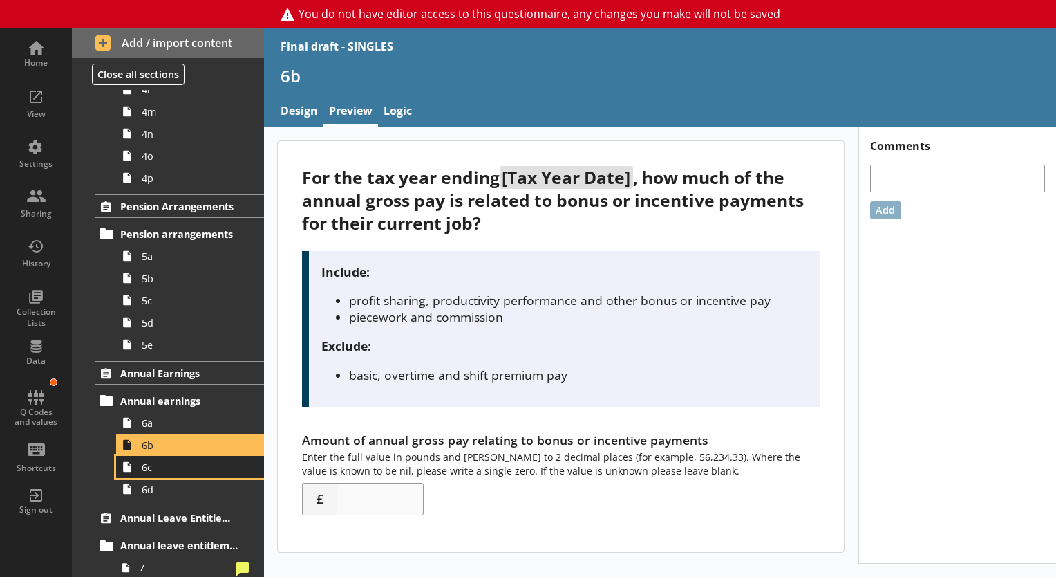
click at [160, 463] on span "6c" at bounding box center [194, 466] width 104 height 13
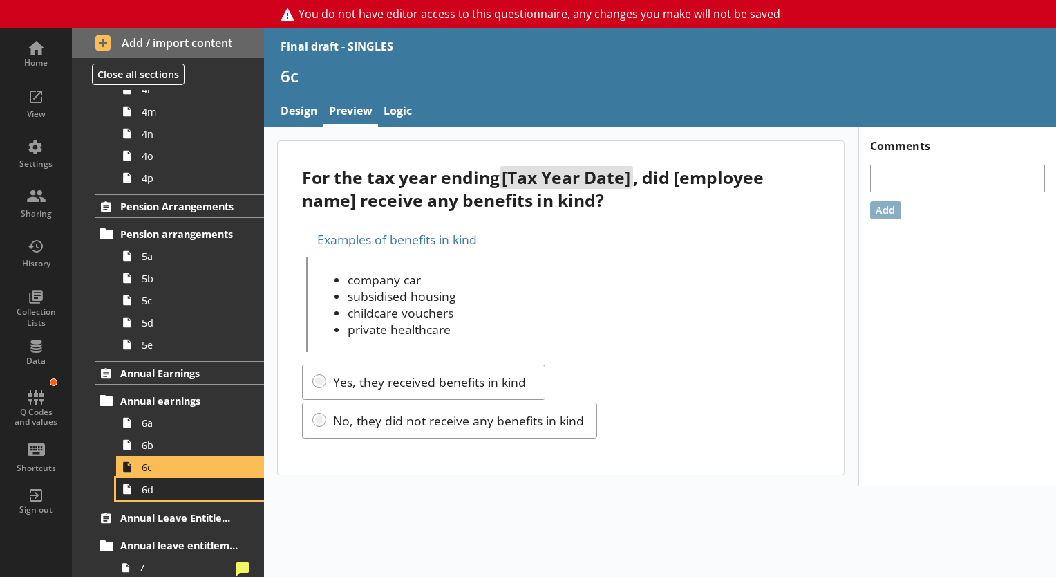
click at [133, 489] on icon at bounding box center [127, 489] width 22 height 22
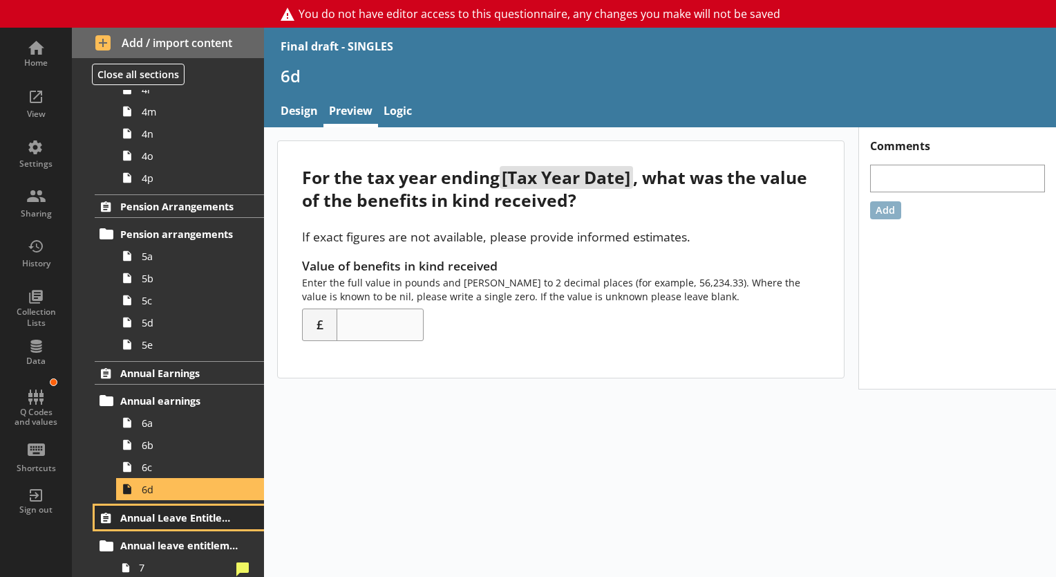
click at [161, 517] on span "Annual Leave Entitlement" at bounding box center [180, 517] width 120 height 13
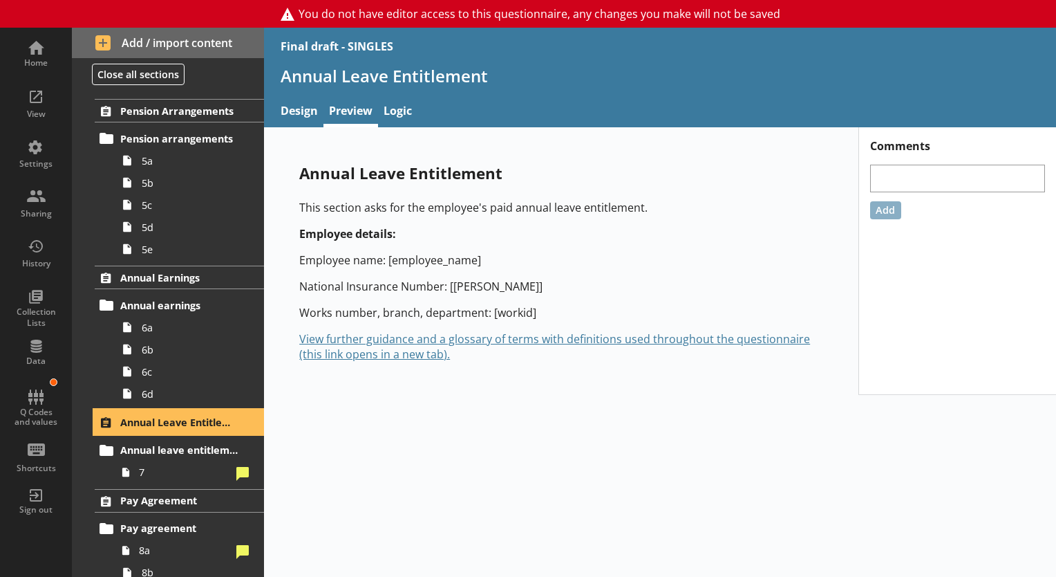
scroll to position [1028, 0]
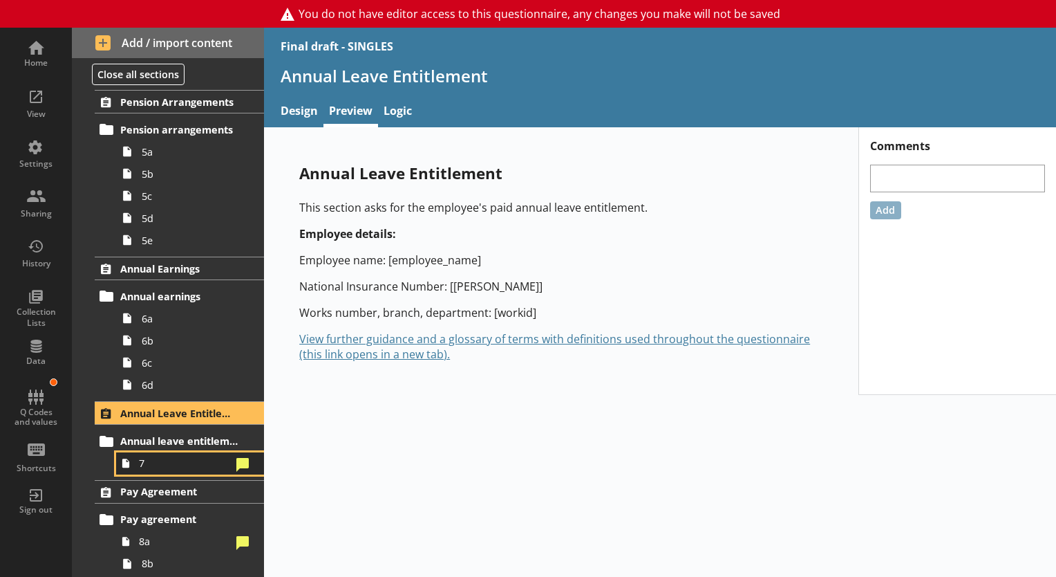
click at [165, 459] on span "7" at bounding box center [185, 462] width 92 height 13
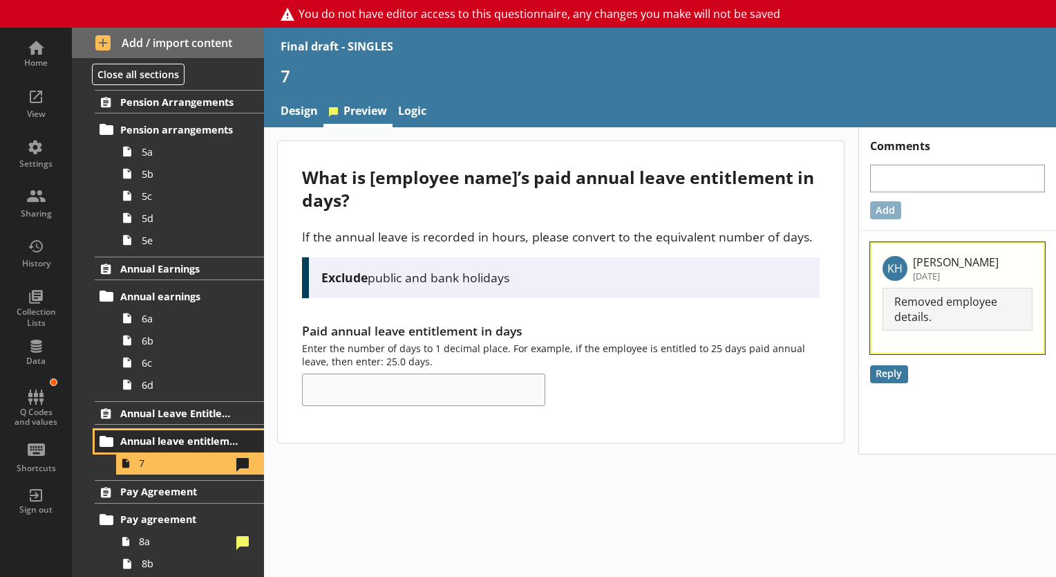
click at [169, 431] on link "Annual leave entitlement" at bounding box center [179, 441] width 169 height 22
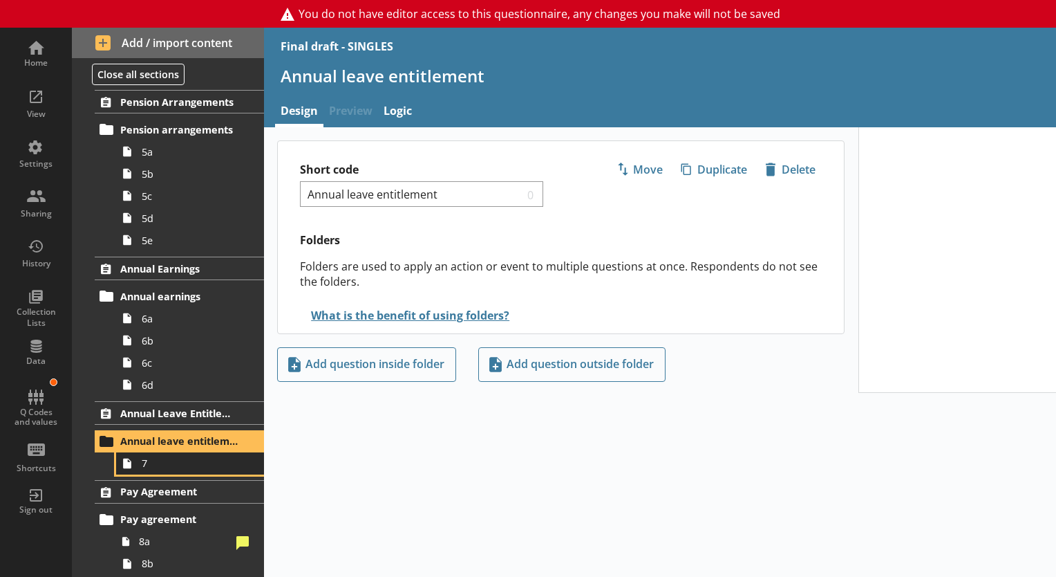
click at [171, 452] on link "7" at bounding box center [190, 463] width 148 height 22
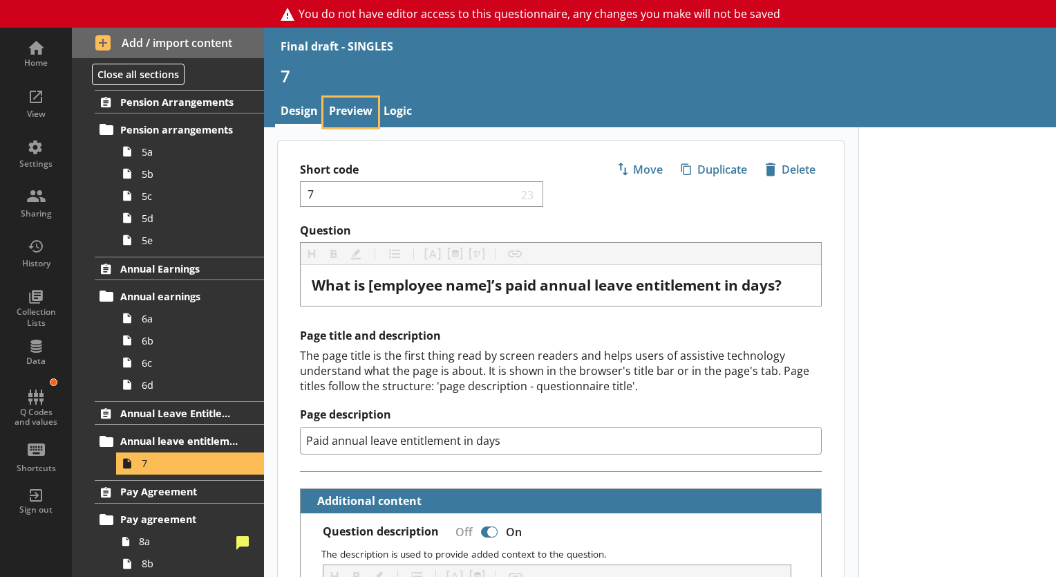
click at [346, 101] on link "Preview" at bounding box center [351, 112] width 55 height 30
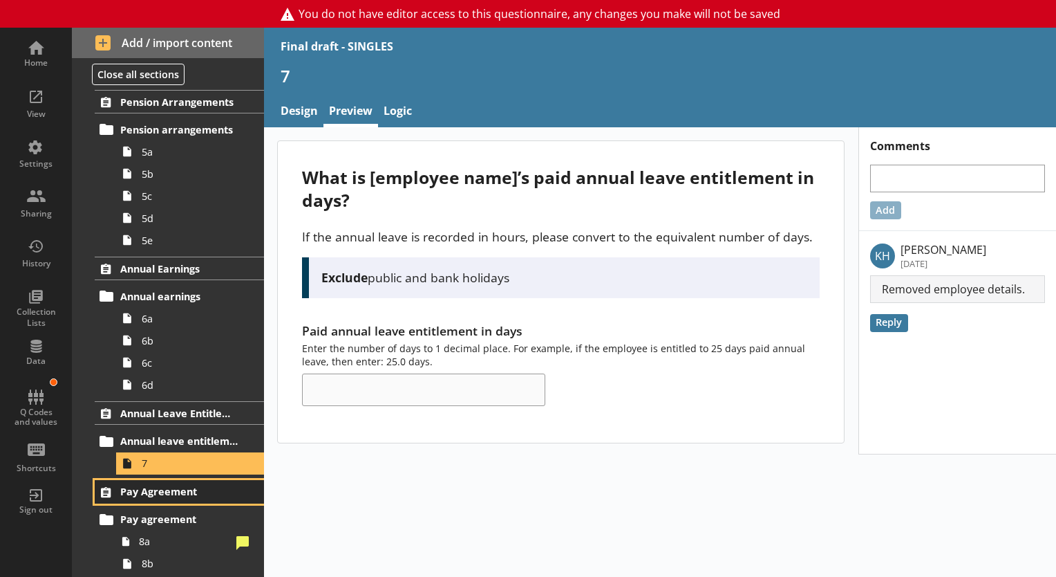
click at [164, 494] on span "Pay Agreement" at bounding box center [180, 491] width 120 height 13
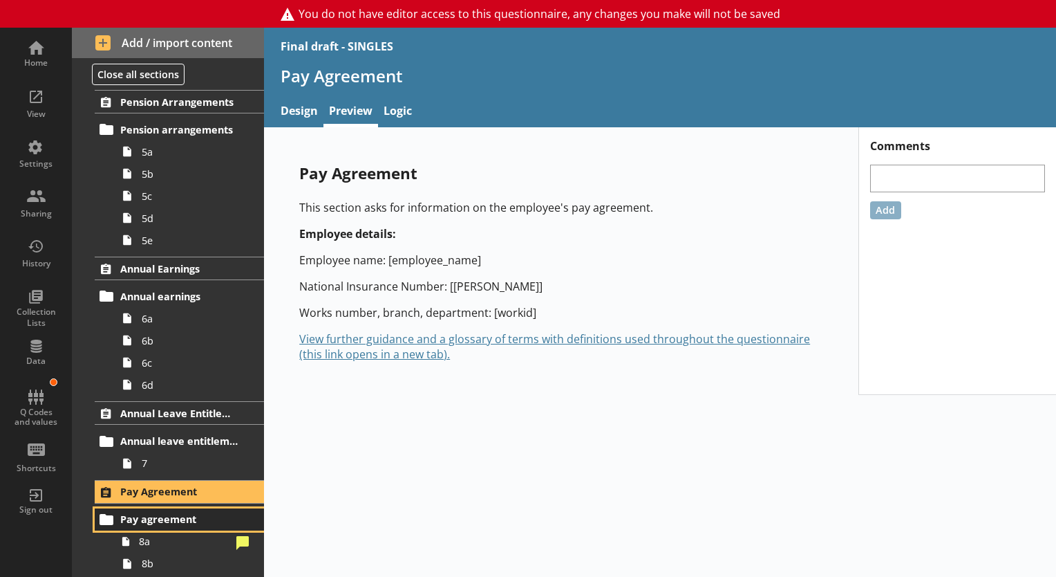
click at [152, 527] on link "Pay agreement" at bounding box center [179, 519] width 169 height 22
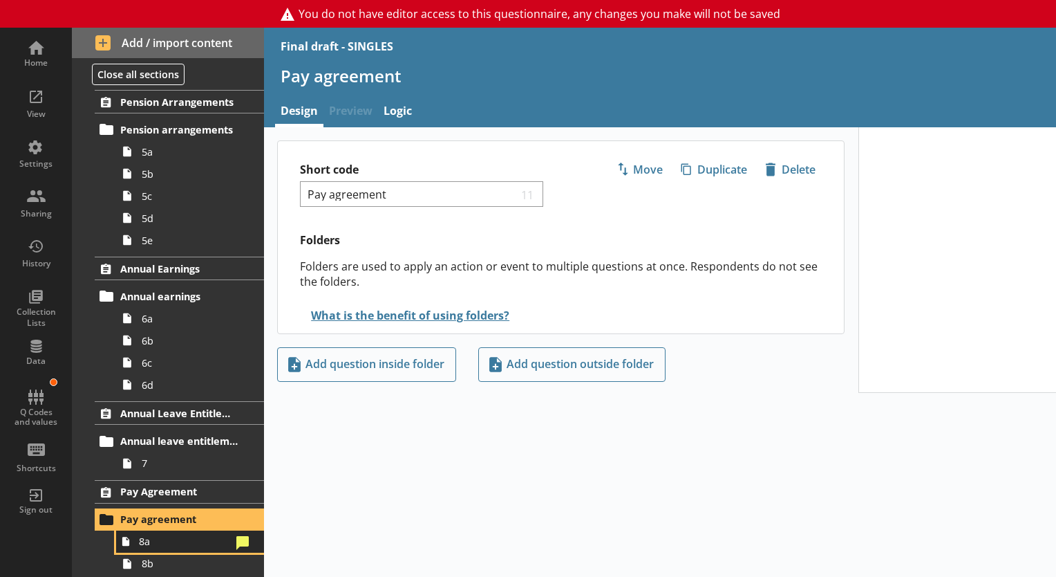
click at [151, 536] on span "8a" at bounding box center [185, 540] width 92 height 13
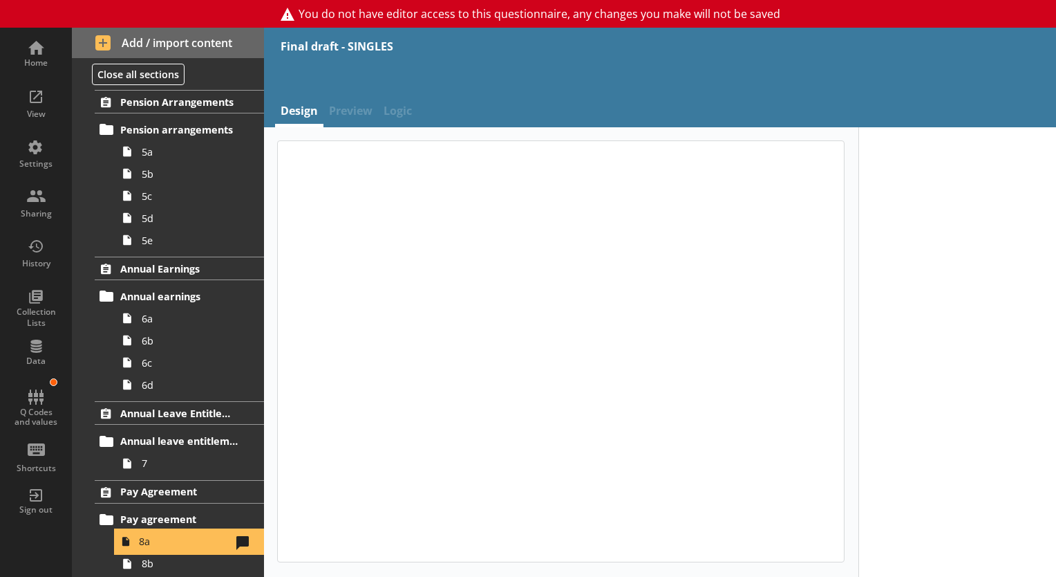
type textarea "x"
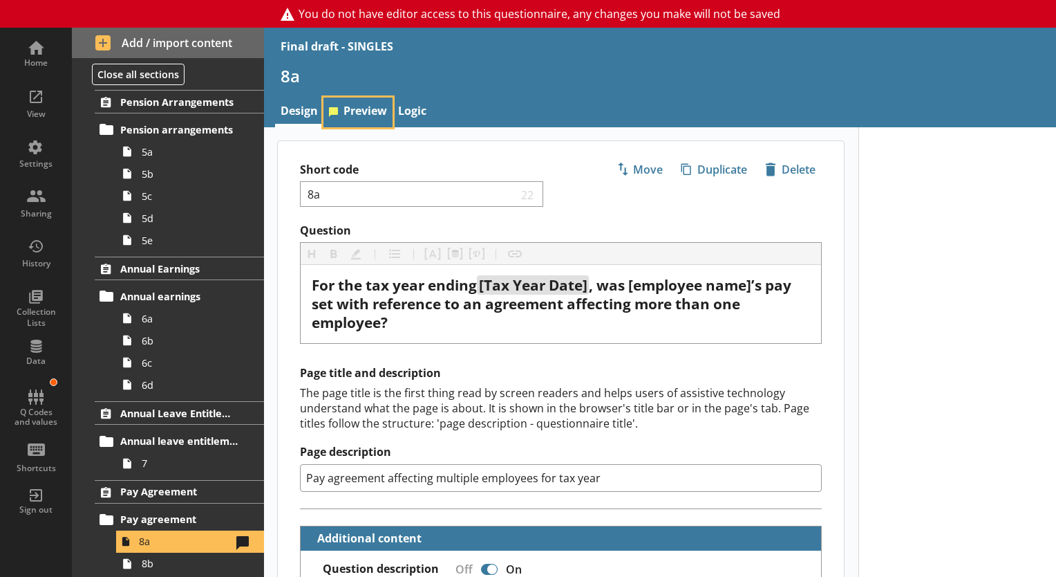
click at [353, 111] on link "Preview" at bounding box center [358, 112] width 69 height 30
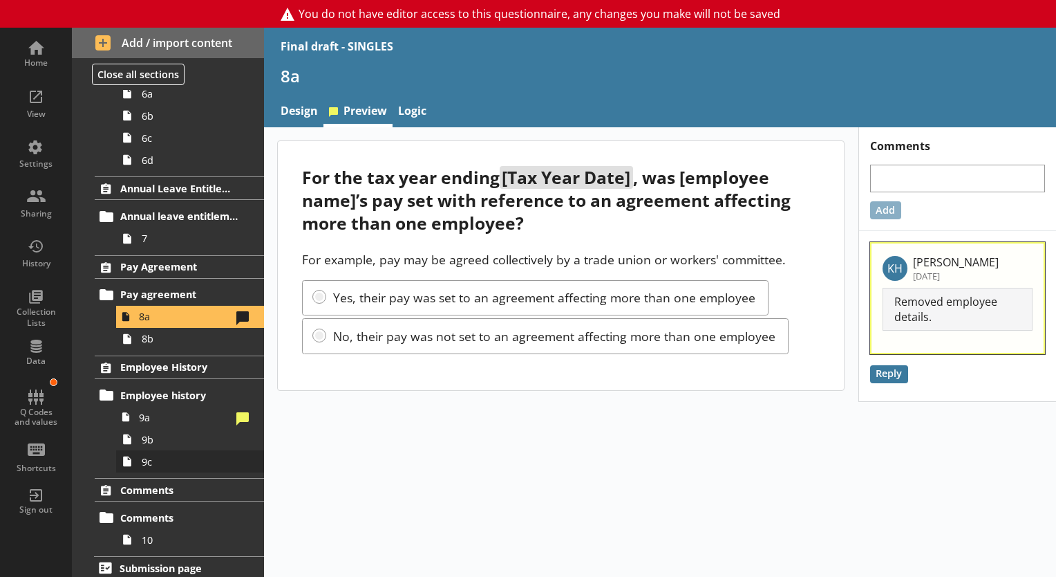
scroll to position [1257, 0]
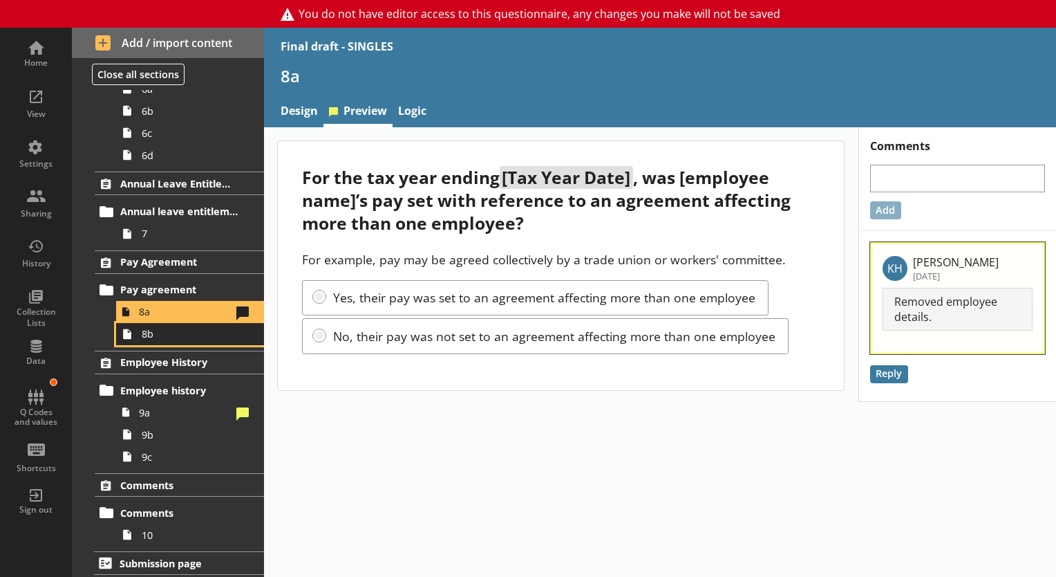
click at [147, 333] on span "8b" at bounding box center [194, 333] width 104 height 13
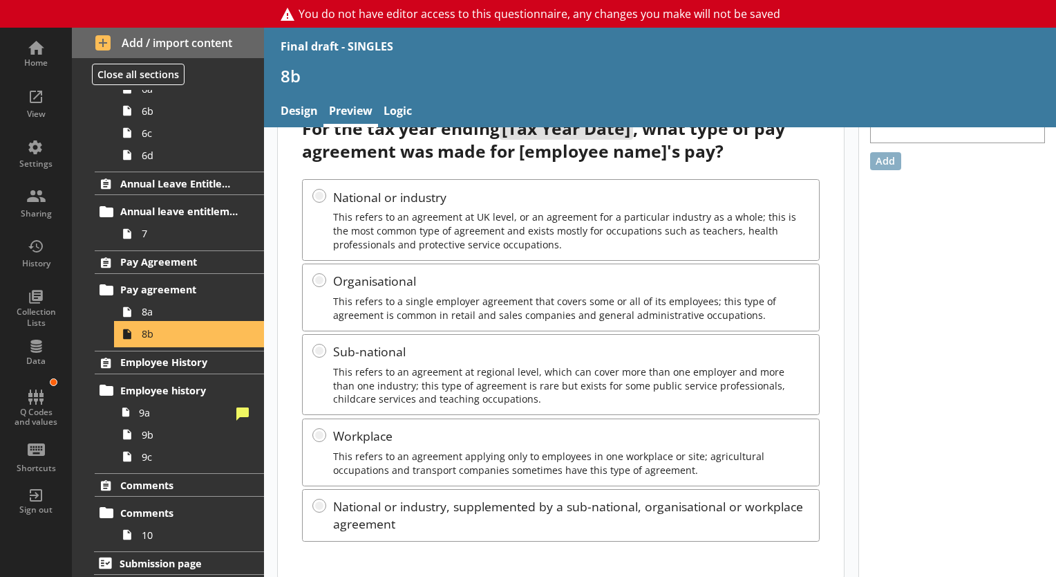
scroll to position [60, 0]
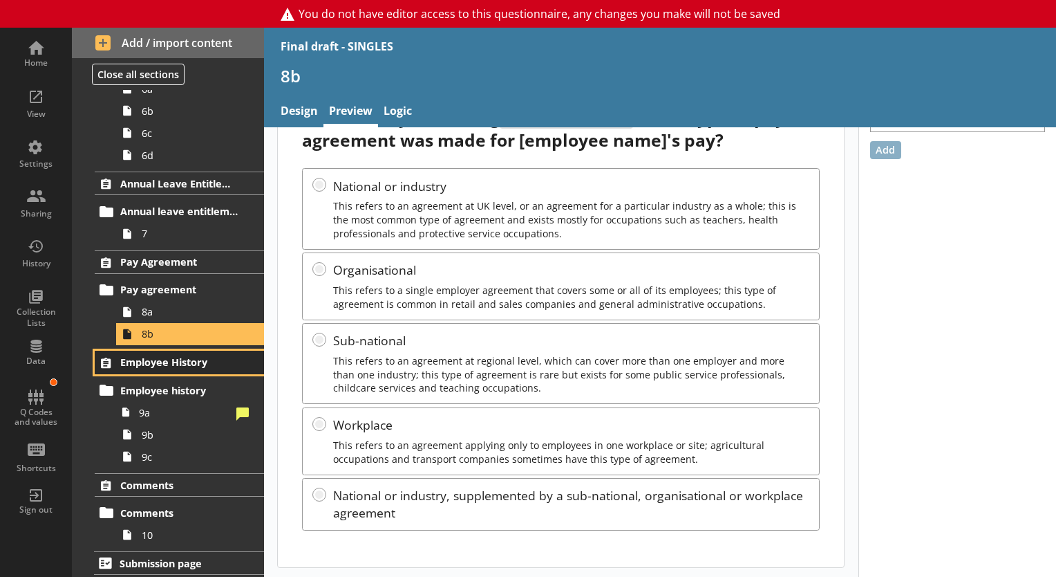
click at [151, 355] on span "Employee History" at bounding box center [180, 361] width 120 height 13
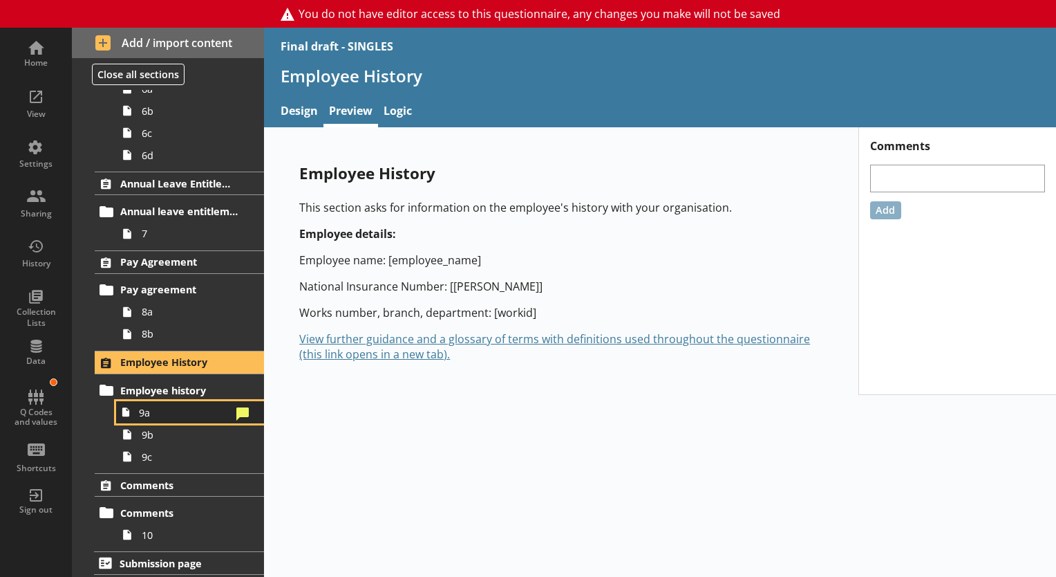
click at [140, 406] on span "9a" at bounding box center [185, 412] width 92 height 13
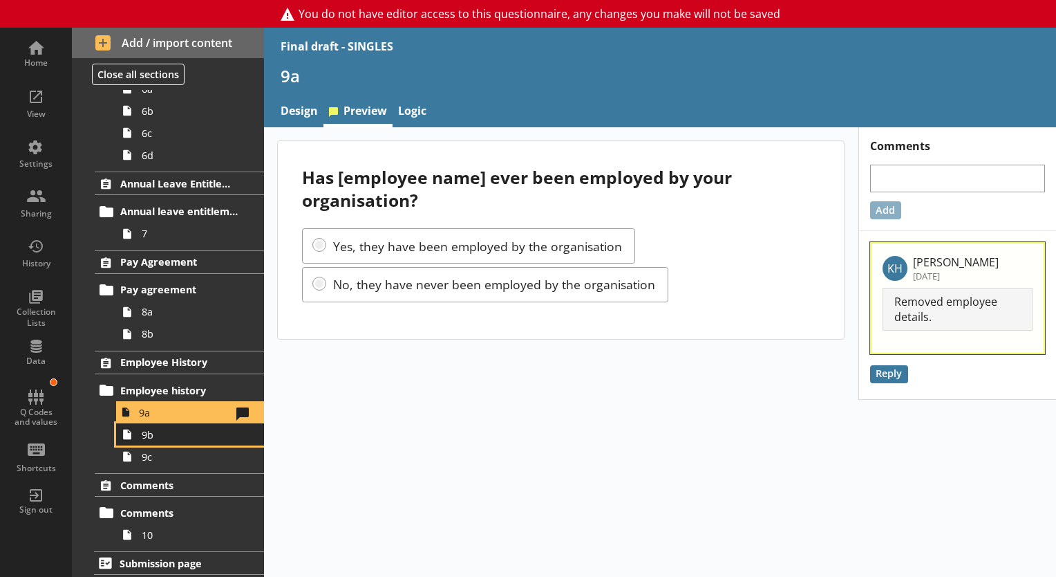
click at [136, 428] on icon at bounding box center [127, 434] width 22 height 22
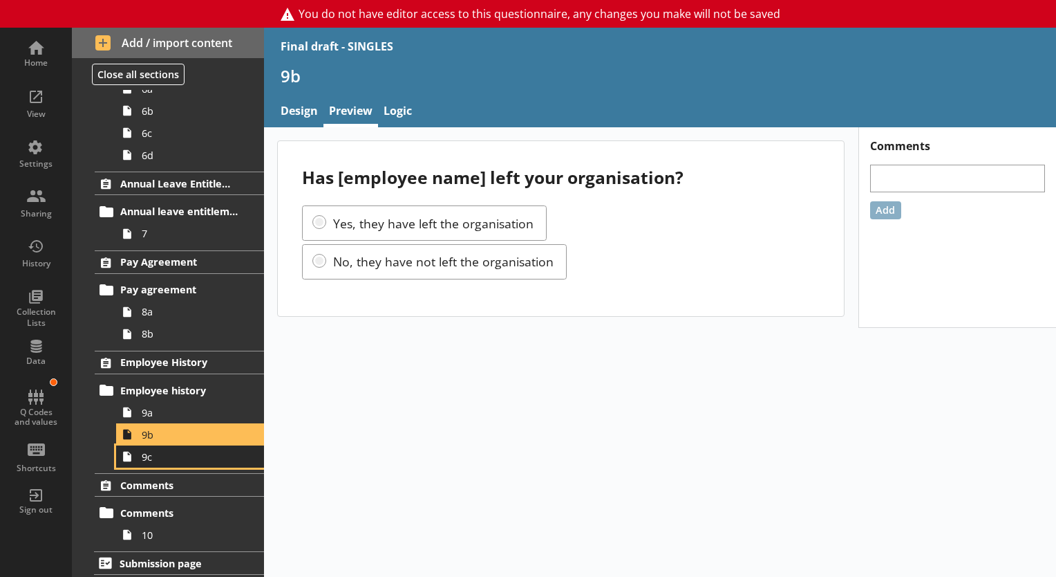
click at [133, 455] on icon at bounding box center [127, 456] width 22 height 22
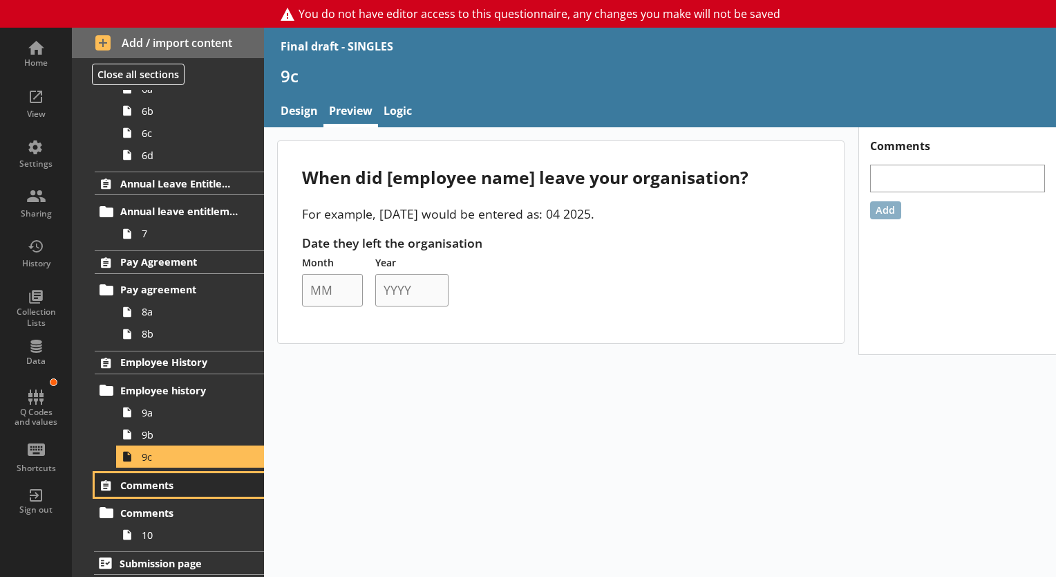
click at [184, 479] on span "Comments" at bounding box center [180, 484] width 120 height 13
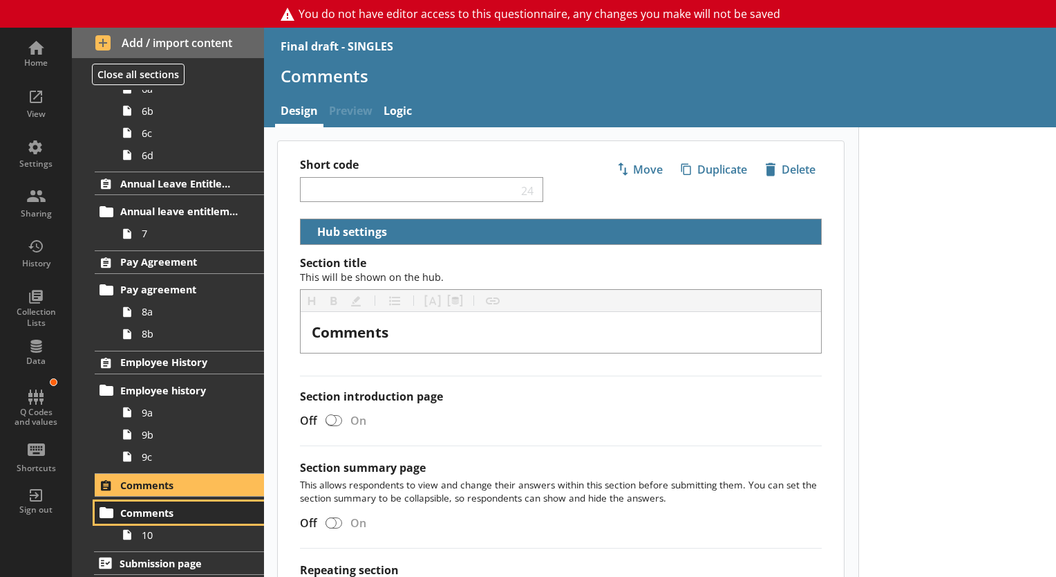
click at [176, 506] on span "Comments" at bounding box center [180, 512] width 120 height 13
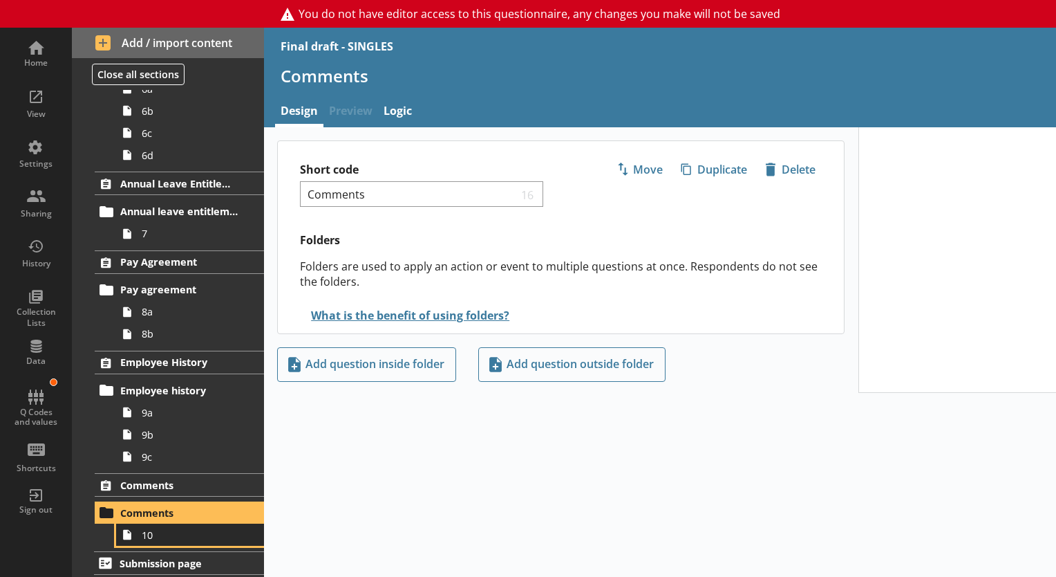
click at [171, 528] on span "10" at bounding box center [194, 534] width 104 height 13
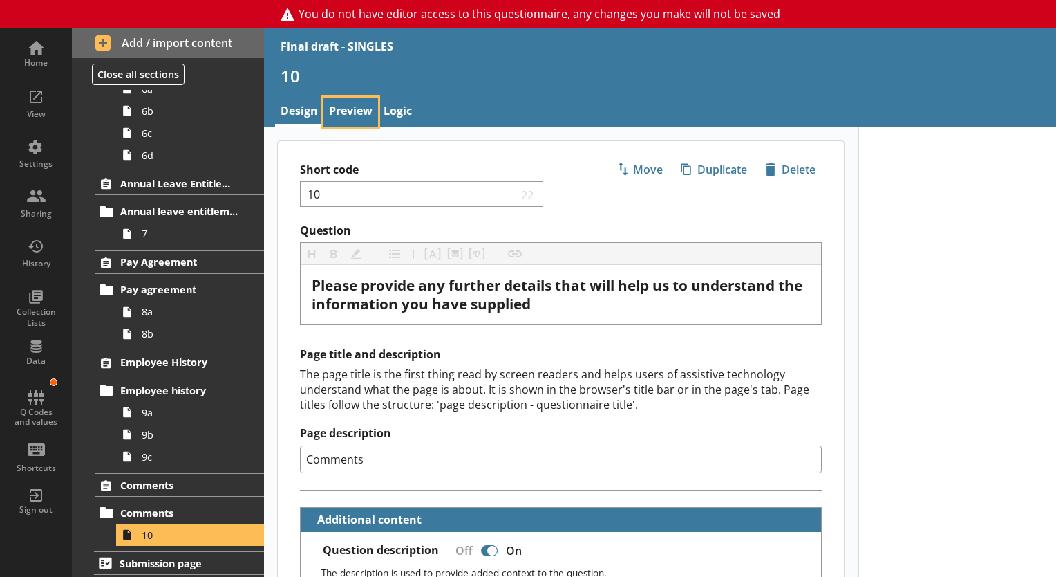
click at [343, 107] on link "Preview" at bounding box center [351, 112] width 55 height 30
